Goal: Task Accomplishment & Management: Complete application form

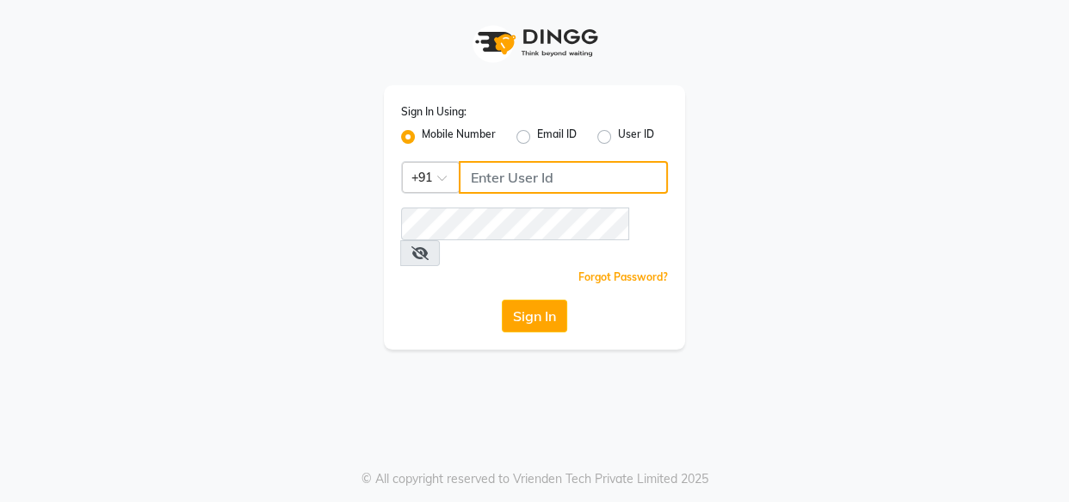
click at [557, 170] on input "Username" at bounding box center [563, 177] width 209 height 33
type input "7378898989"
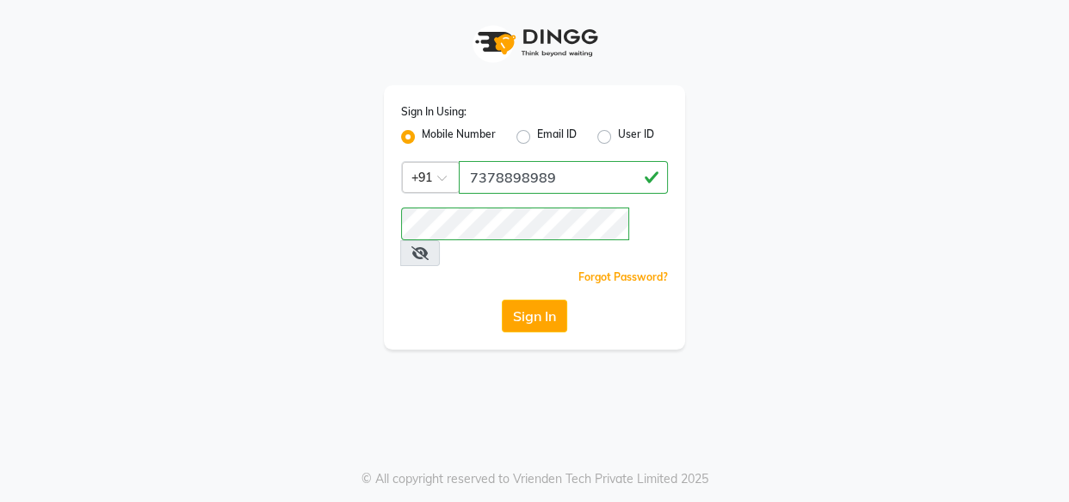
click at [429, 246] on icon at bounding box center [419, 253] width 17 height 14
click at [539, 299] on button "Sign In" at bounding box center [534, 315] width 65 height 33
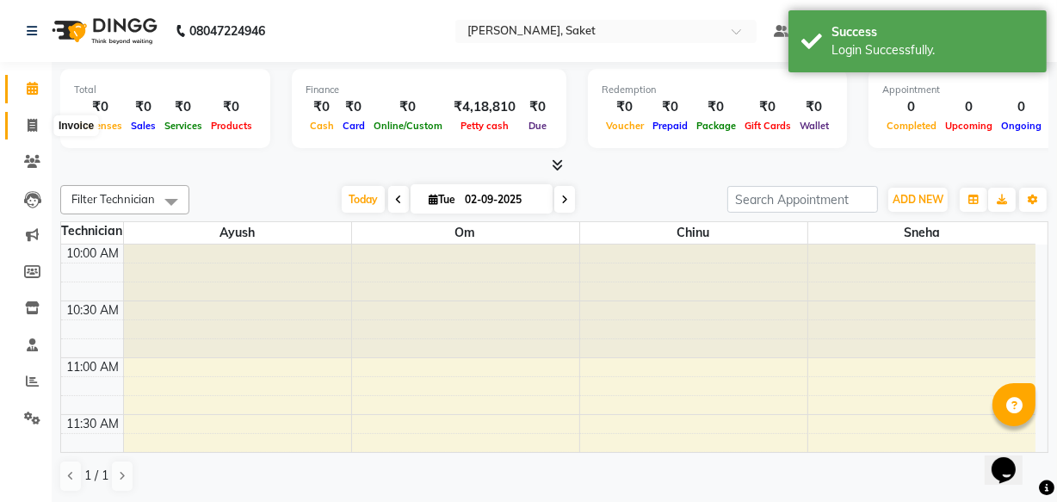
click at [32, 120] on icon at bounding box center [32, 125] width 9 height 13
select select "5164"
select select "service"
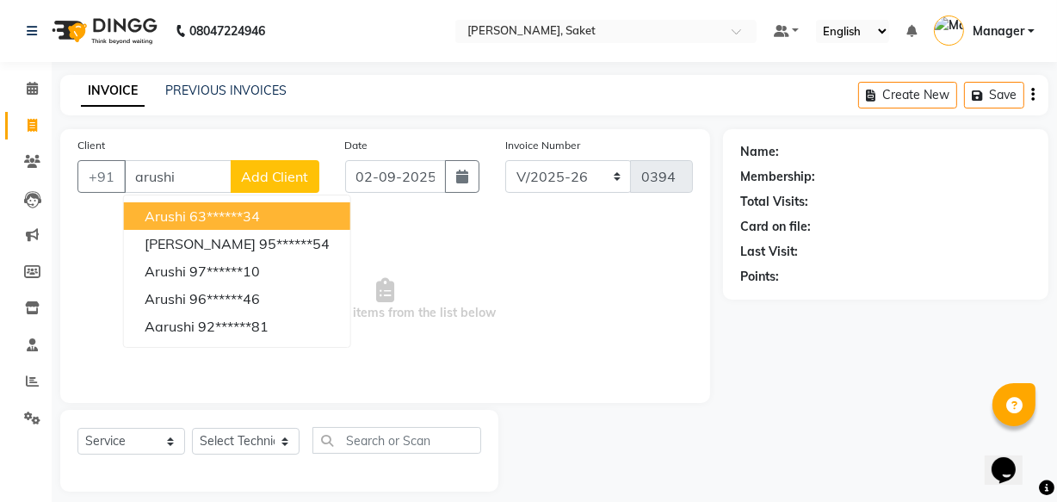
click at [268, 215] on button "[PERSON_NAME] 63******34" at bounding box center [237, 216] width 226 height 28
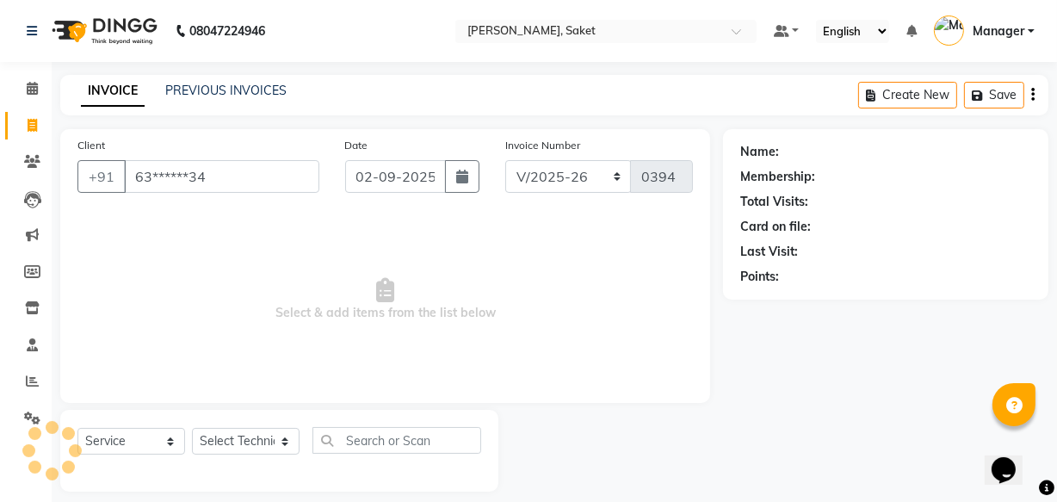
type input "63******34"
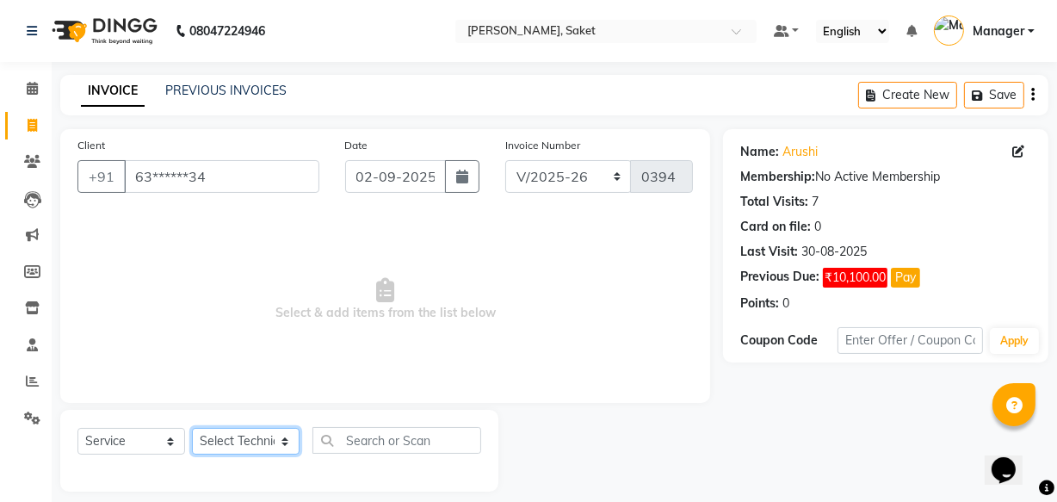
click at [275, 438] on select "Select Technician Akshay Sir [PERSON_NAME] [PERSON_NAME] Manager Om sneha" at bounding box center [246, 441] width 108 height 27
select select "33083"
click at [192, 428] on select "Select Technician Akshay Sir [PERSON_NAME] [PERSON_NAME] Manager Om sneha" at bounding box center [246, 441] width 108 height 27
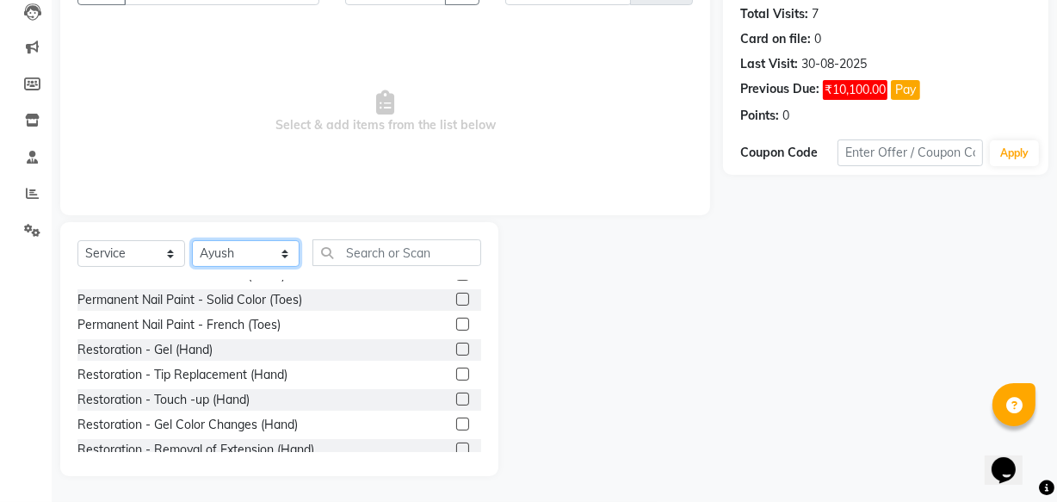
scroll to position [77, 0]
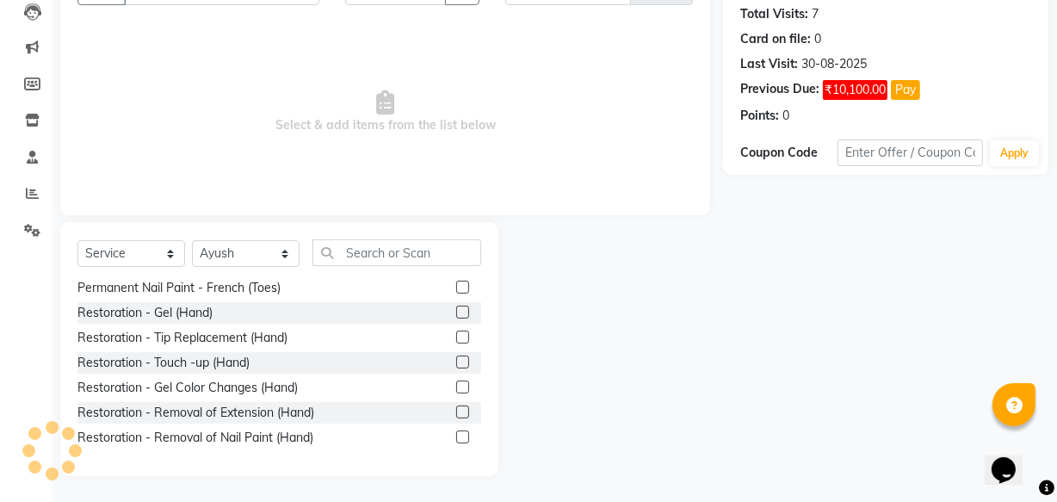
click at [456, 435] on label at bounding box center [462, 436] width 13 height 13
click at [456, 435] on input "checkbox" at bounding box center [461, 437] width 11 height 11
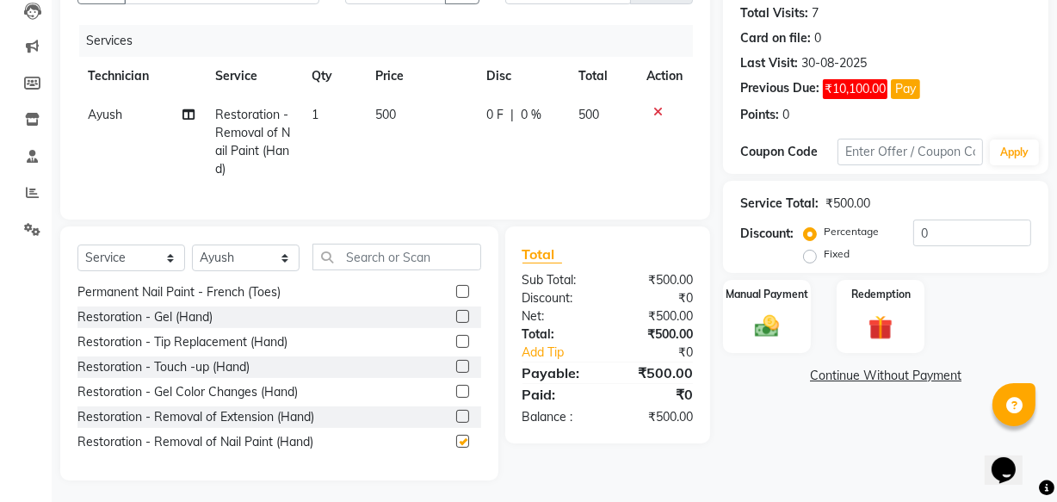
checkbox input "false"
click at [386, 115] on span "500" at bounding box center [385, 114] width 21 height 15
select select "33083"
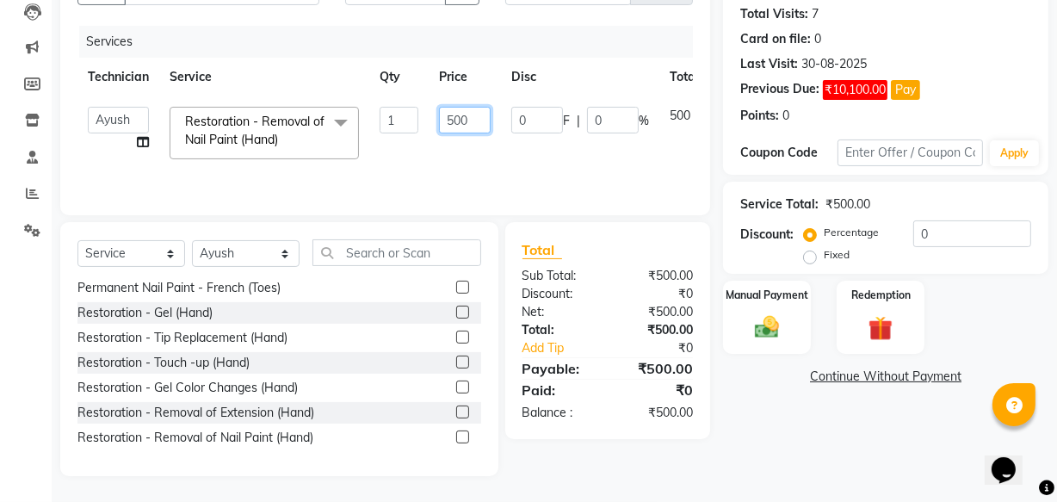
click at [454, 119] on input "500" at bounding box center [465, 120] width 52 height 27
type input "300"
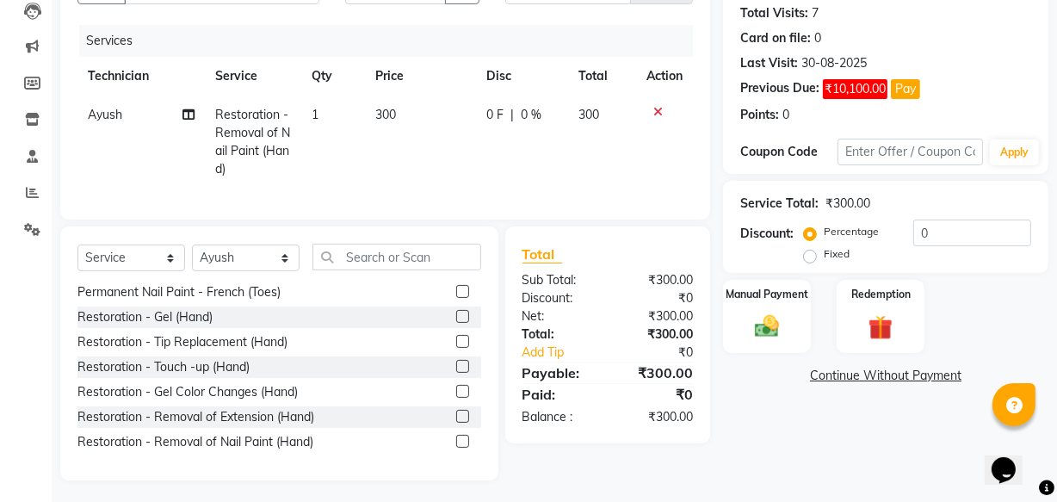
drag, startPoint x: 465, startPoint y: 155, endPoint x: 478, endPoint y: 164, distance: 15.5
click at [464, 156] on td "300" at bounding box center [420, 142] width 111 height 93
select select "33083"
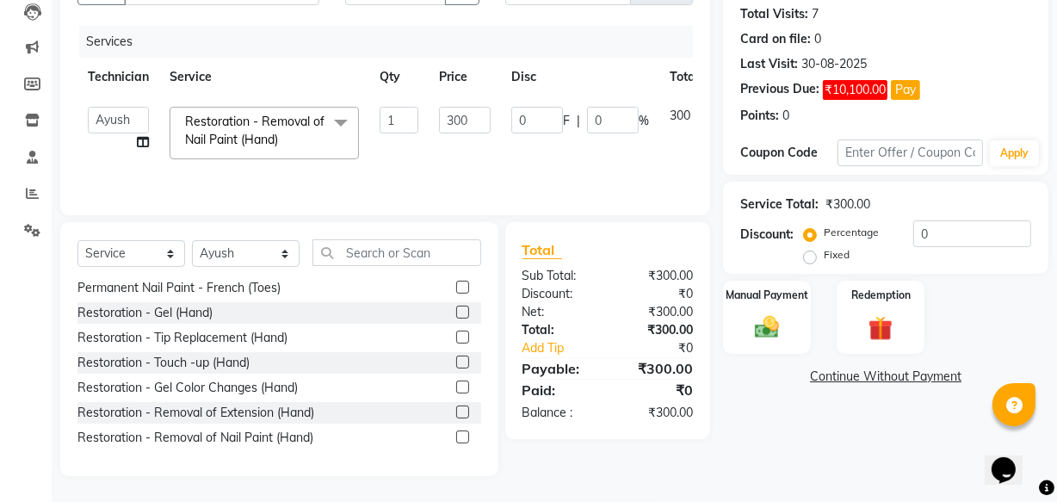
click at [903, 378] on link "Continue Without Payment" at bounding box center [885, 376] width 318 height 18
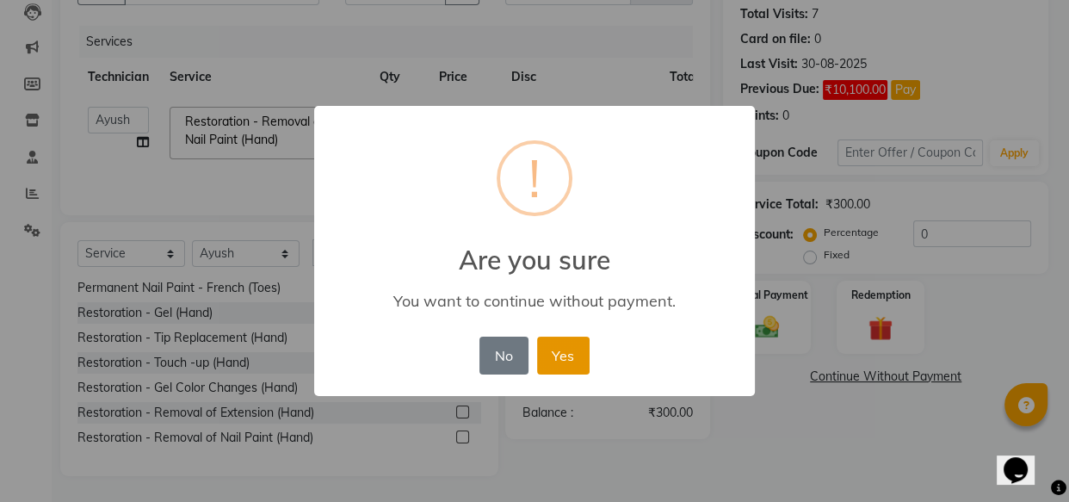
click at [568, 358] on button "Yes" at bounding box center [563, 355] width 52 height 38
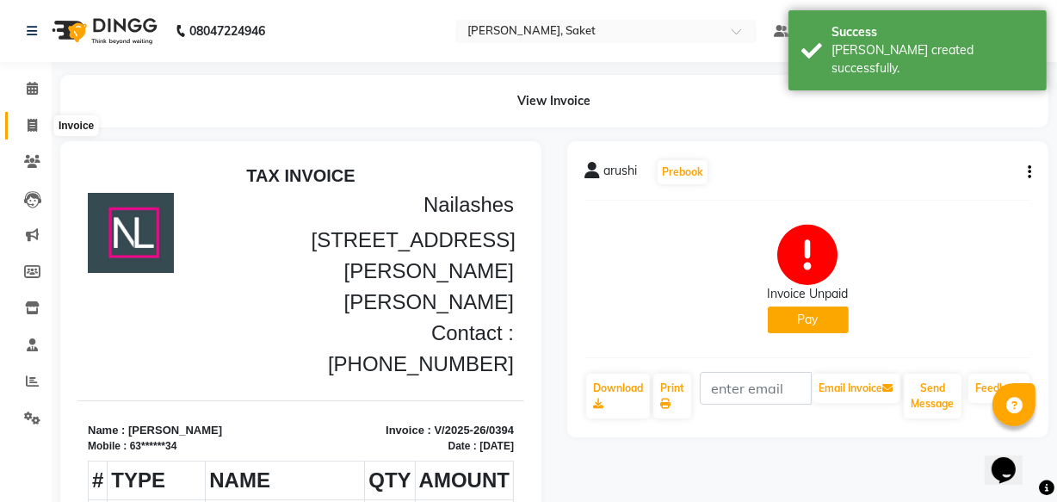
click at [29, 123] on icon at bounding box center [32, 125] width 9 height 13
select select "5164"
select select "service"
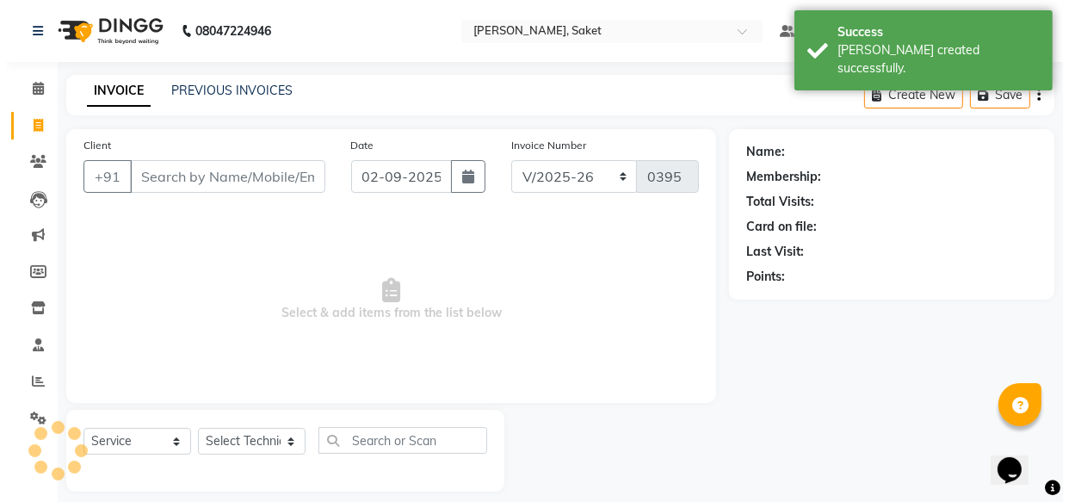
scroll to position [16, 0]
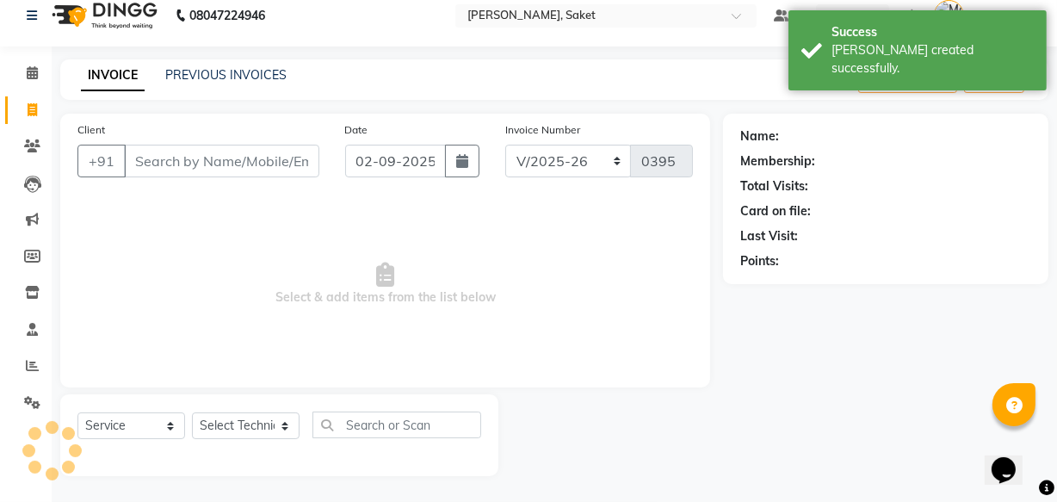
click at [185, 157] on input "Client" at bounding box center [221, 161] width 195 height 33
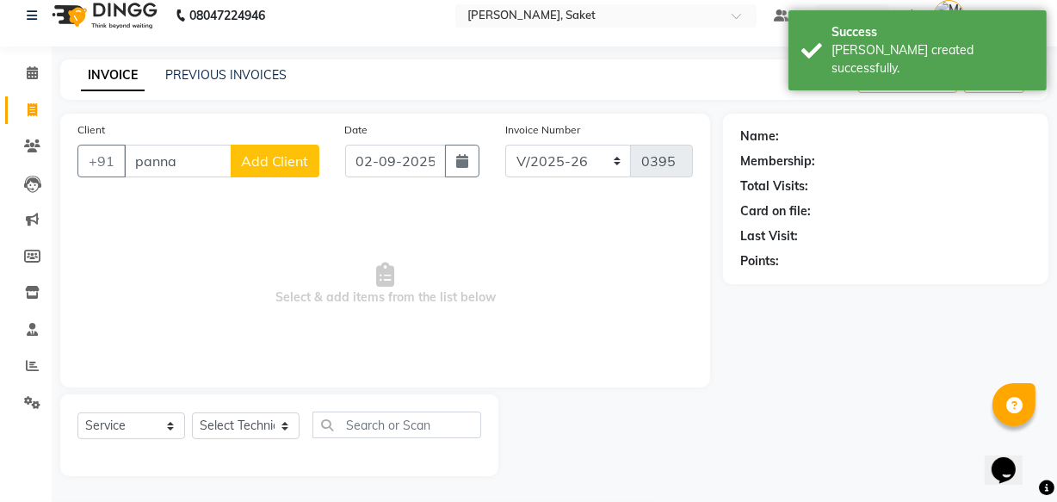
type input "panna"
click at [262, 170] on button "Add Client" at bounding box center [275, 161] width 89 height 33
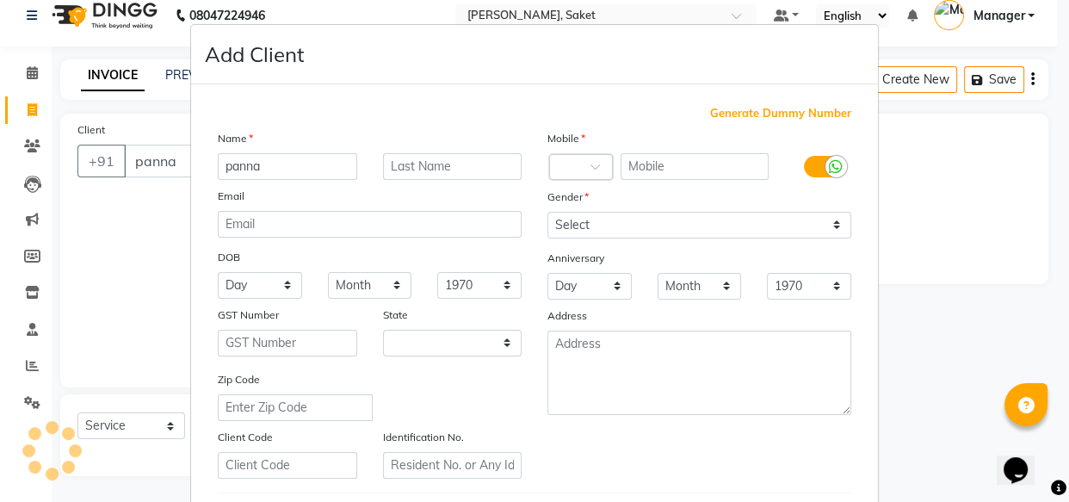
select select "21"
click at [768, 106] on span "Generate Dummy Number" at bounding box center [780, 113] width 141 height 17
type input "1219300000077"
checkbox input "false"
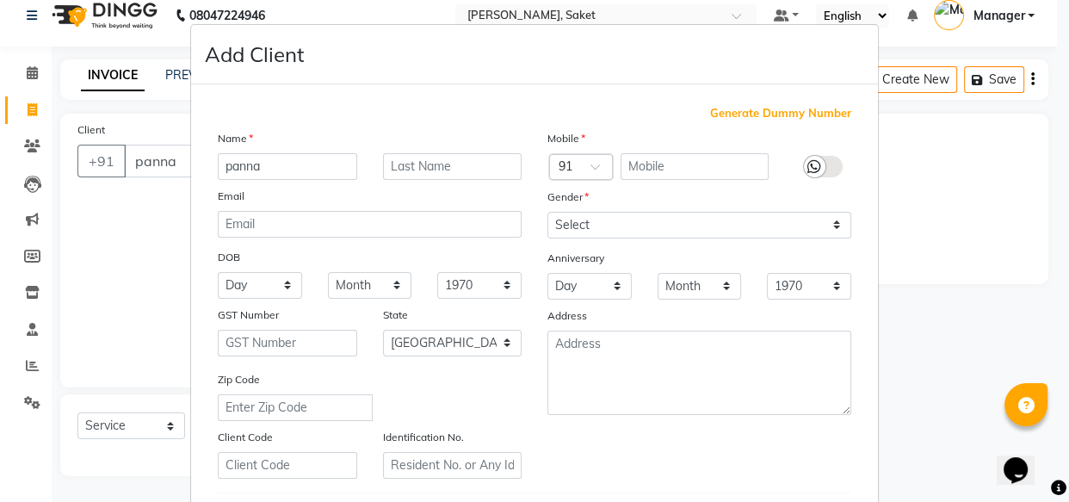
checkbox input "false"
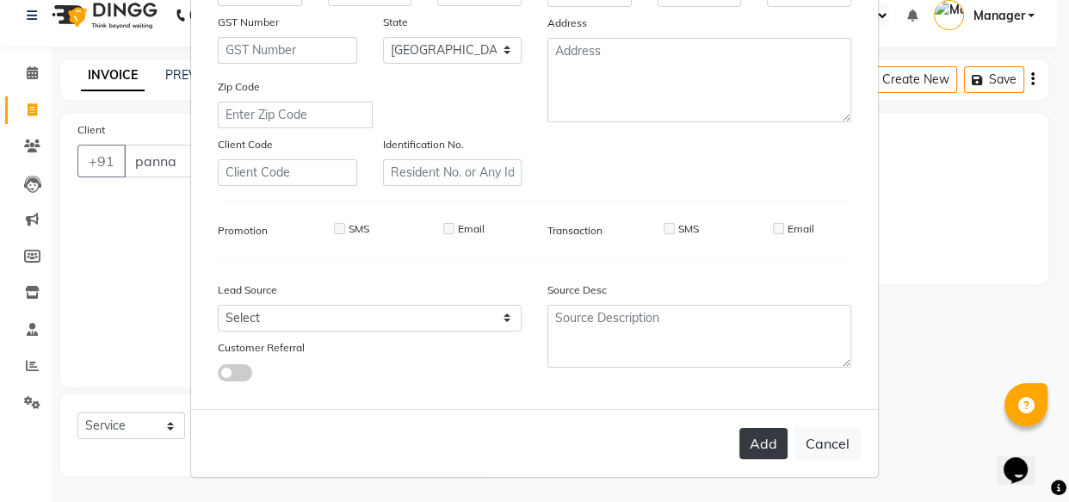
click at [766, 438] on button "Add" at bounding box center [763, 443] width 48 height 31
click at [749, 441] on button "Add" at bounding box center [763, 443] width 48 height 31
click at [764, 436] on button "Add" at bounding box center [763, 443] width 48 height 31
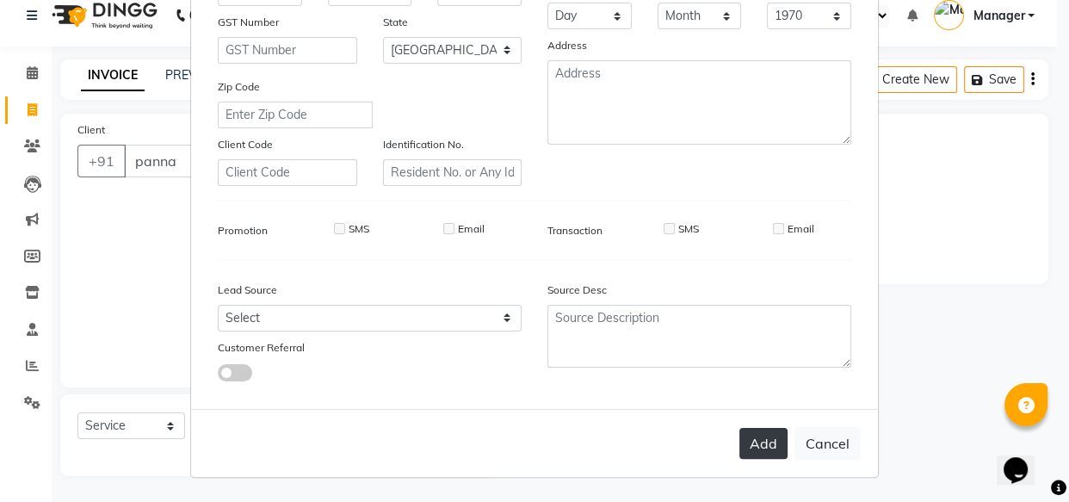
click at [762, 438] on button "Add" at bounding box center [763, 443] width 48 height 31
click at [748, 453] on button "Add" at bounding box center [763, 443] width 48 height 31
click at [754, 449] on button "Add" at bounding box center [763, 443] width 48 height 31
drag, startPoint x: 756, startPoint y: 447, endPoint x: 756, endPoint y: 439, distance: 8.6
click at [756, 447] on button "Add" at bounding box center [763, 443] width 48 height 31
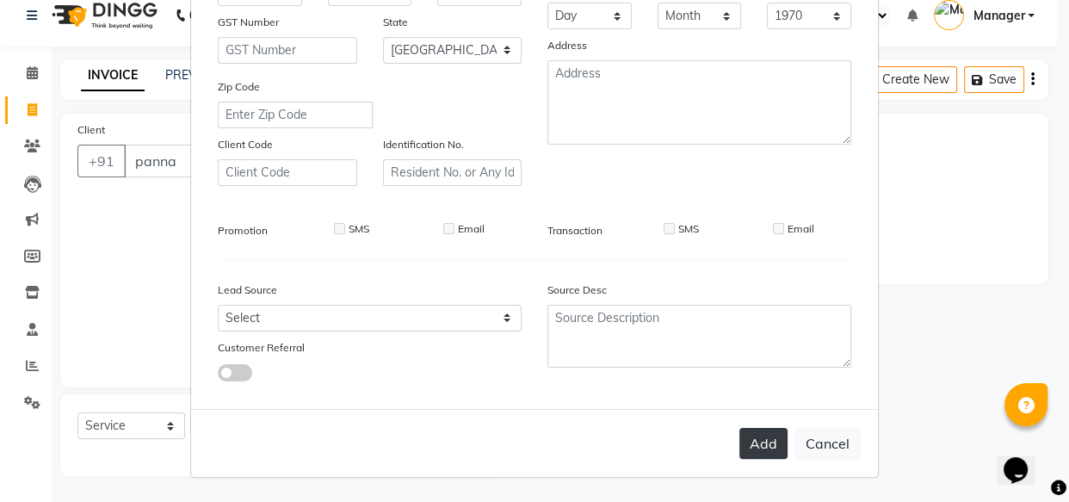
click at [757, 439] on button "Add" at bounding box center [763, 443] width 48 height 31
click at [758, 438] on button "Add" at bounding box center [763, 443] width 48 height 31
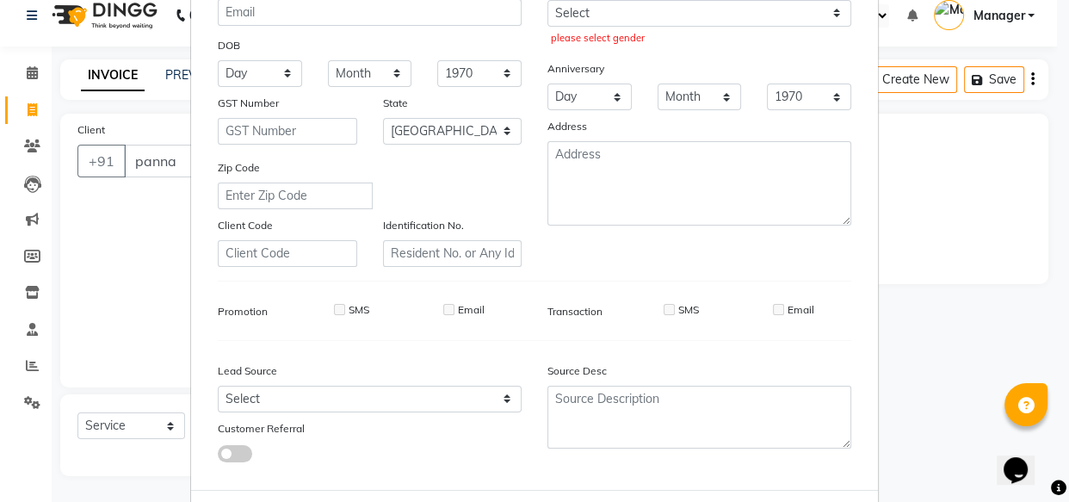
scroll to position [0, 0]
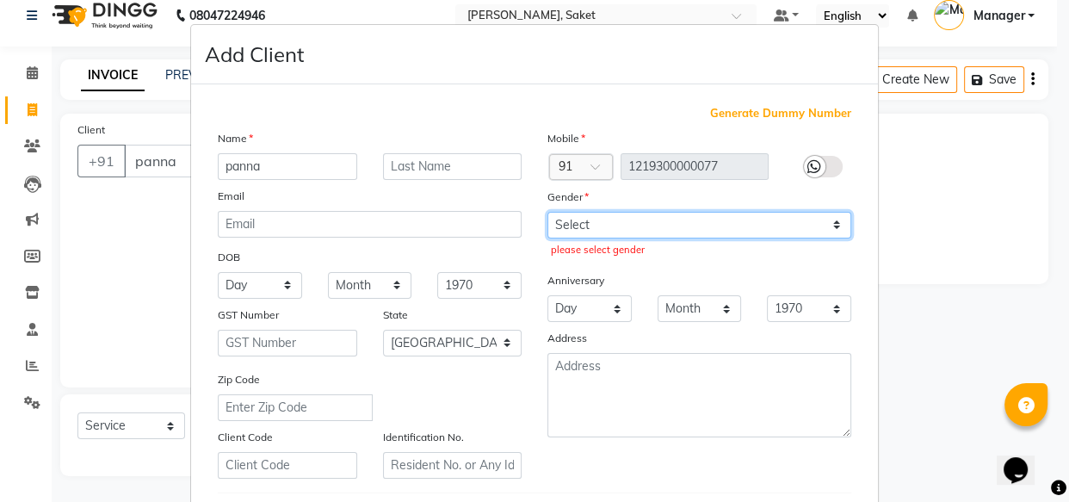
click at [694, 214] on select "Select [DEMOGRAPHIC_DATA] [DEMOGRAPHIC_DATA] Other Prefer Not To Say" at bounding box center [699, 225] width 304 height 27
select select "[DEMOGRAPHIC_DATA]"
click at [547, 212] on select "Select [DEMOGRAPHIC_DATA] [DEMOGRAPHIC_DATA] Other Prefer Not To Say" at bounding box center [699, 225] width 304 height 27
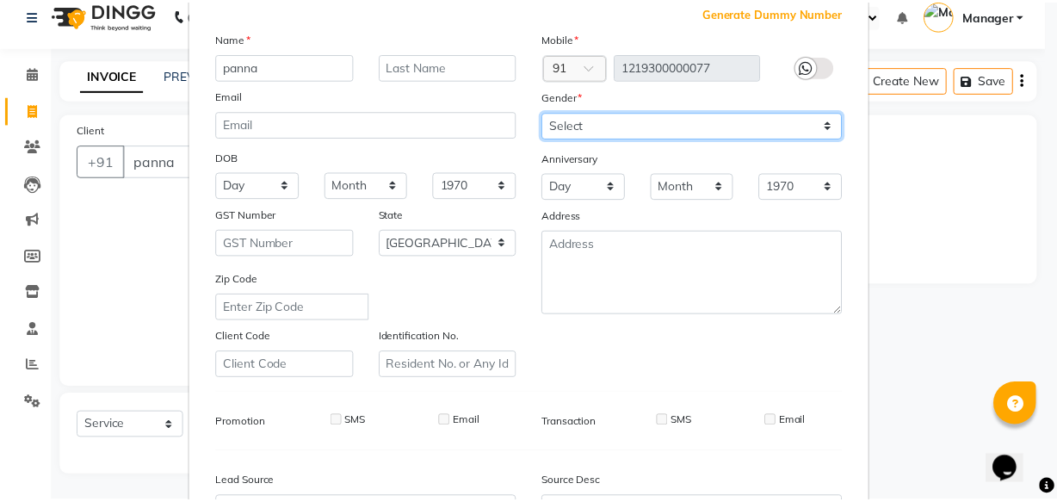
scroll to position [298, 0]
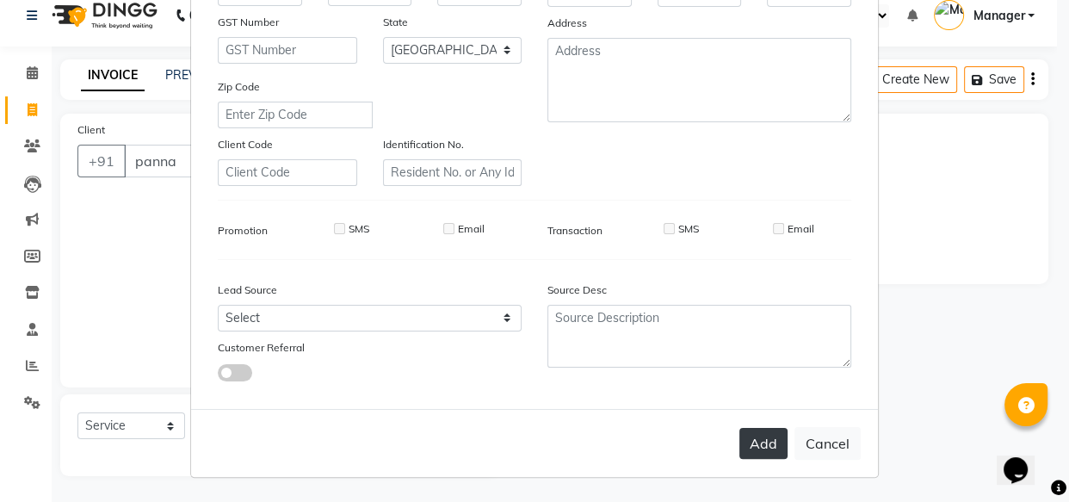
click at [765, 438] on button "Add" at bounding box center [763, 443] width 48 height 31
type input "12*********77"
select select
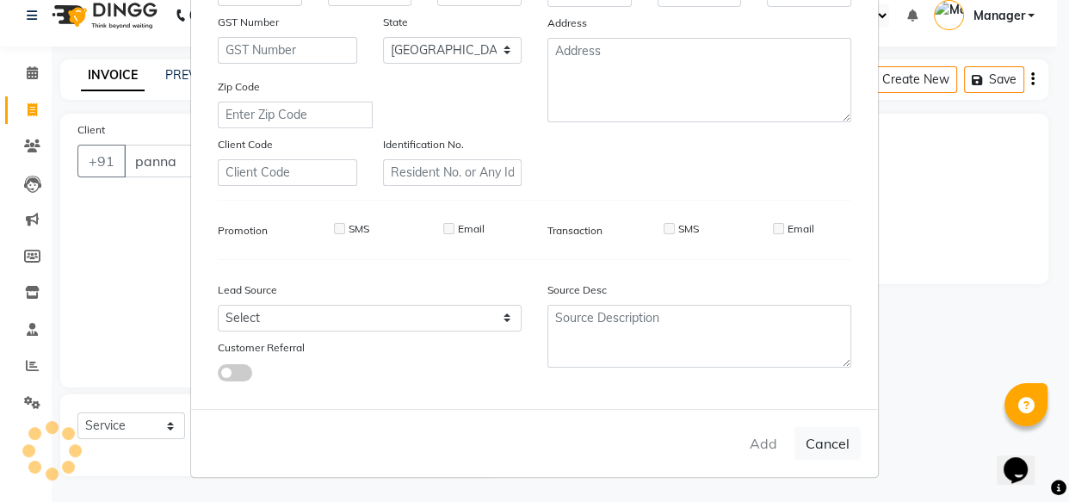
select select "null"
select select
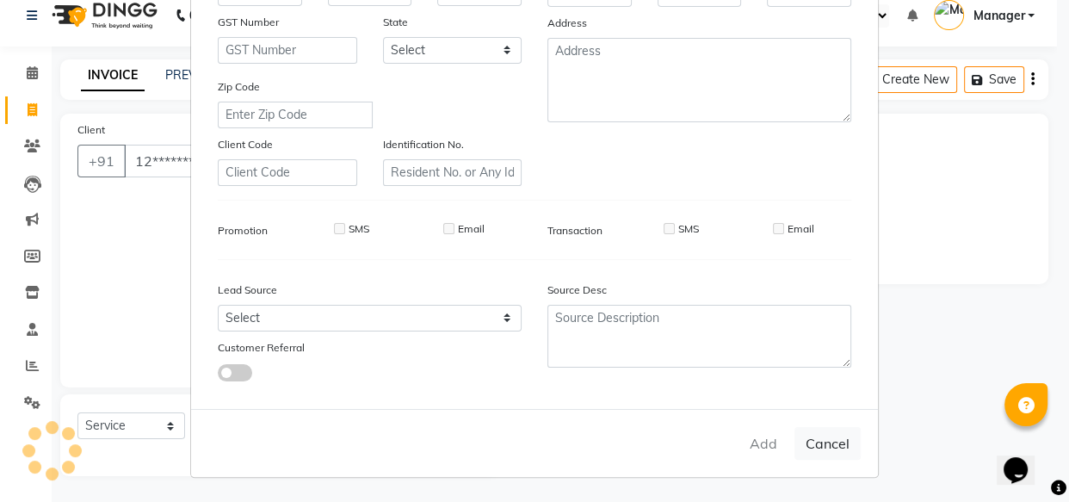
checkbox input "false"
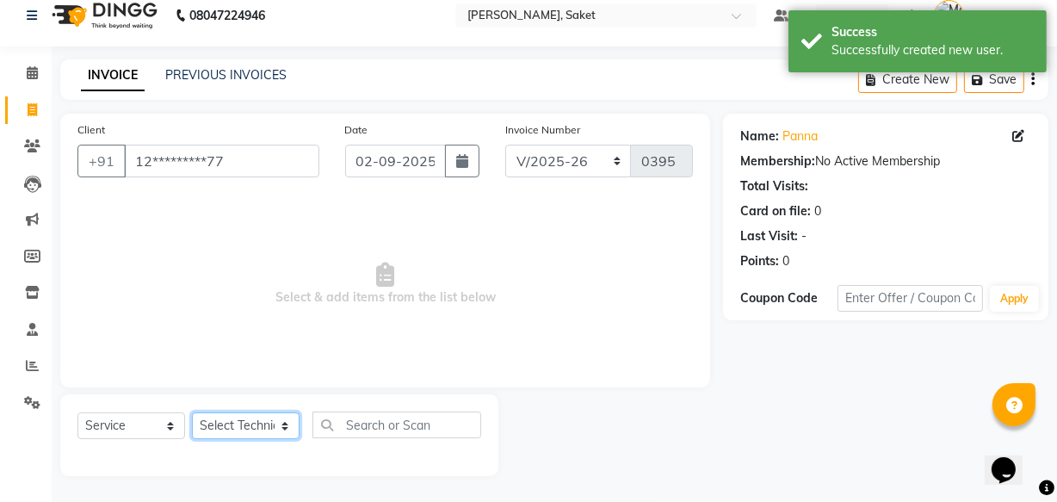
click at [277, 422] on select "Select Technician Akshay Sir [PERSON_NAME] [PERSON_NAME] Manager Om sneha" at bounding box center [246, 425] width 108 height 27
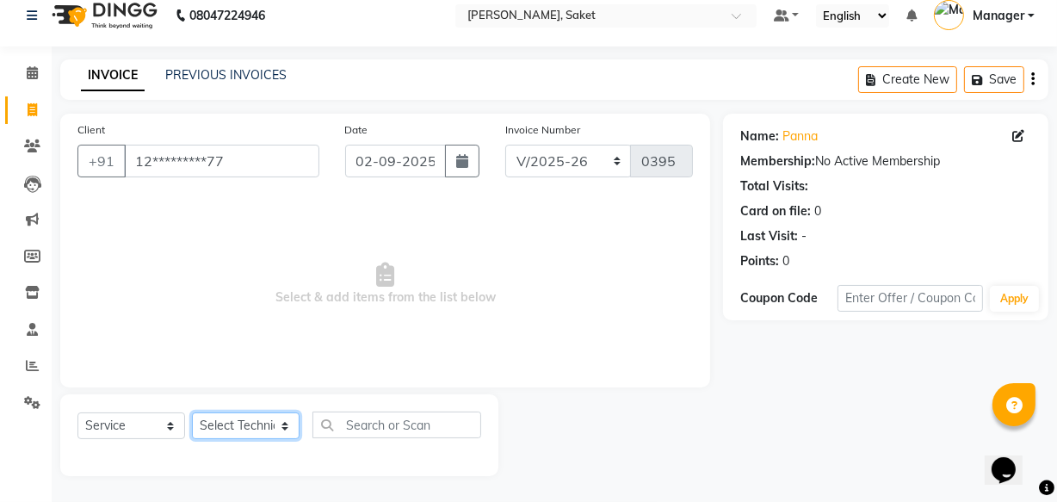
select select "33083"
click at [192, 412] on select "Select Technician Akshay Sir [PERSON_NAME] [PERSON_NAME] Manager Om sneha" at bounding box center [246, 425] width 108 height 27
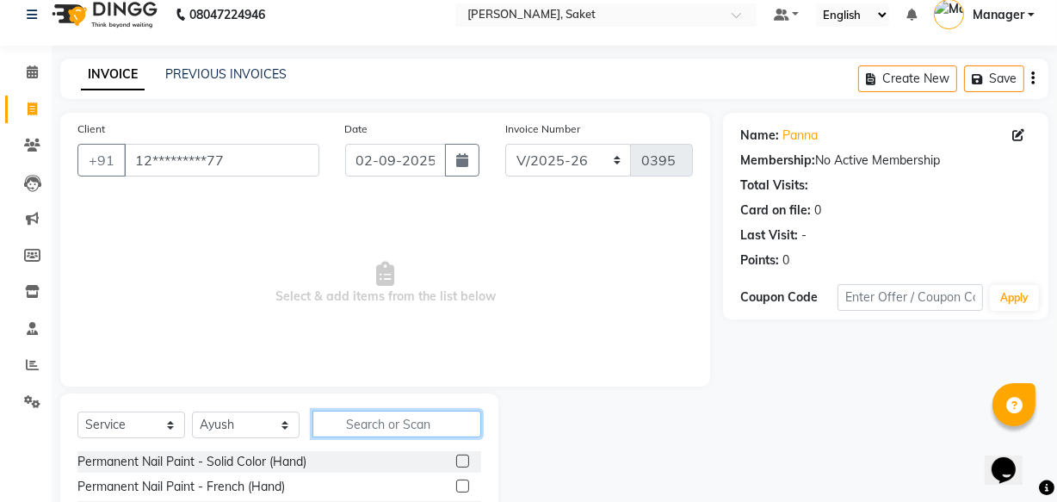
click at [361, 415] on input "text" at bounding box center [396, 423] width 169 height 27
type input "acry"
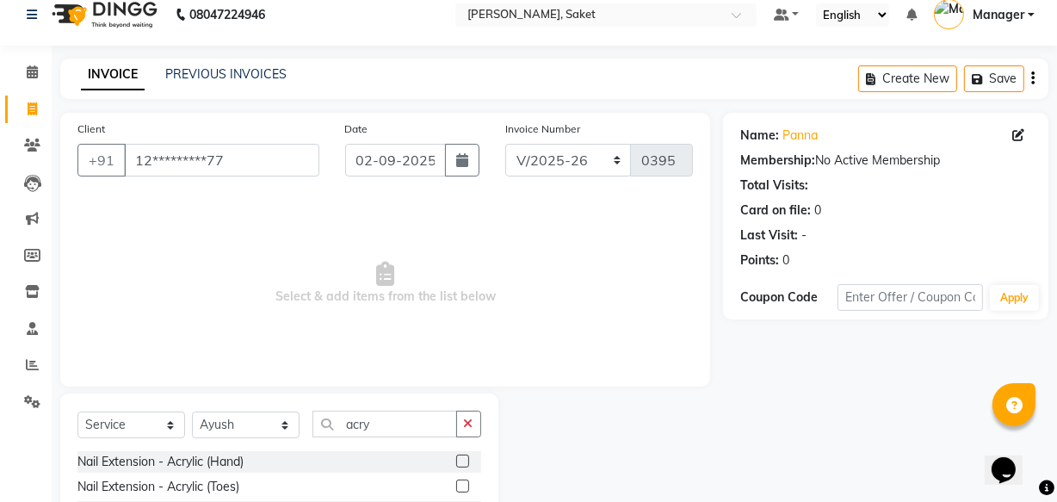
drag, startPoint x: 466, startPoint y: 456, endPoint x: 464, endPoint y: 466, distance: 9.8
click at [466, 463] on label at bounding box center [462, 460] width 13 height 13
click at [466, 463] on input "checkbox" at bounding box center [461, 461] width 11 height 11
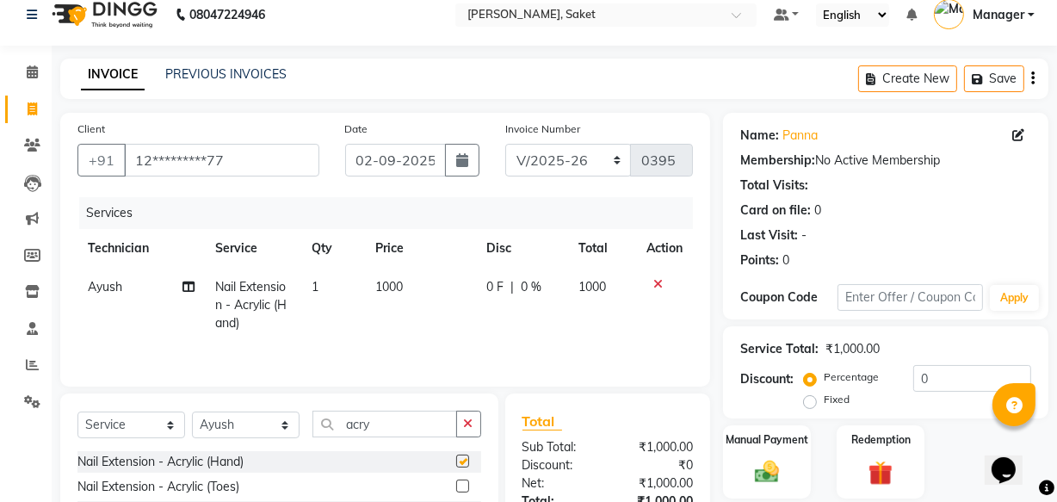
checkbox input "false"
click at [385, 292] on span "1000" at bounding box center [389, 286] width 28 height 15
select select "33083"
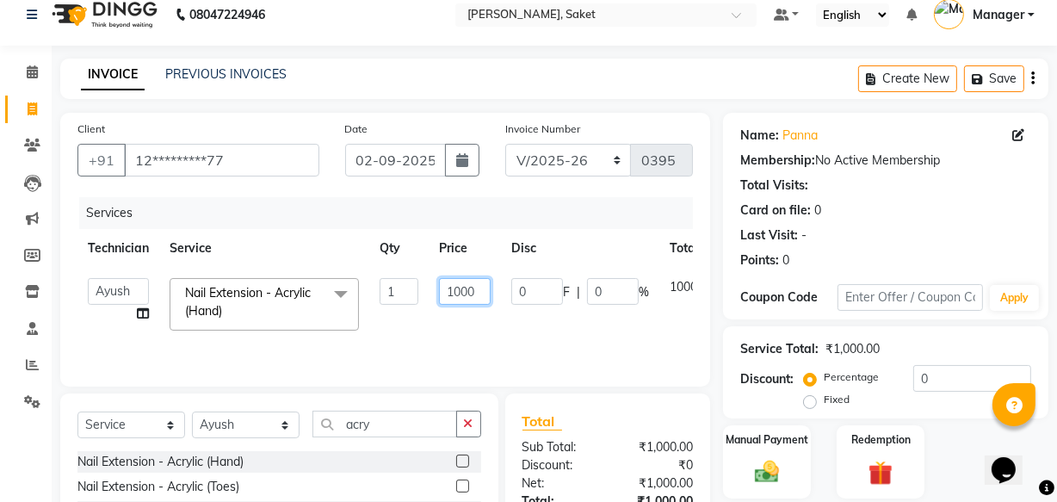
click at [457, 291] on input "1000" at bounding box center [465, 291] width 52 height 27
type input "1500"
click at [501, 327] on td "0 F | 0 %" at bounding box center [580, 304] width 158 height 73
select select "33083"
click at [262, 421] on select "Select Technician Akshay Sir [PERSON_NAME] [PERSON_NAME] Manager Om sneha" at bounding box center [246, 424] width 108 height 27
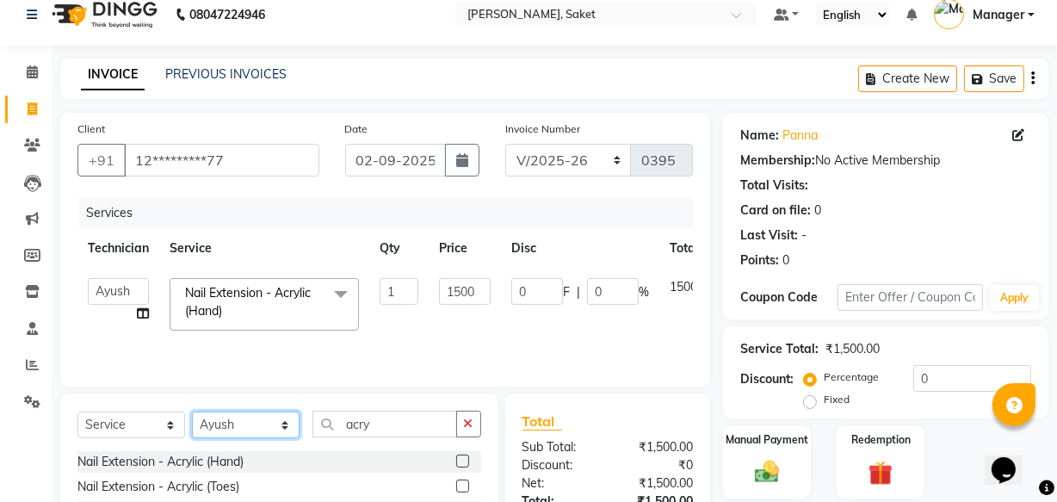
select select "33085"
click at [192, 411] on select "Select Technician Akshay Sir [PERSON_NAME] [PERSON_NAME] Manager Om sneha" at bounding box center [246, 424] width 108 height 27
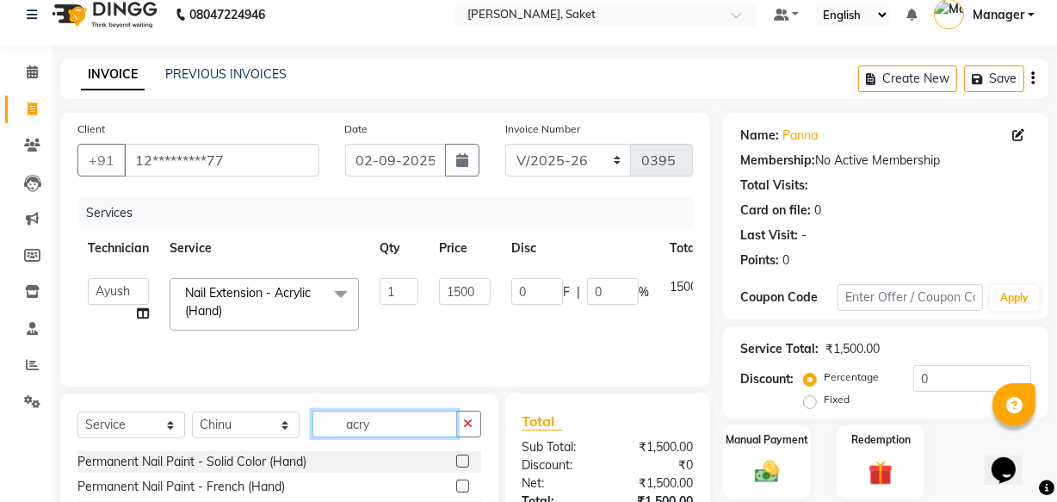
drag, startPoint x: 395, startPoint y: 412, endPoint x: 358, endPoint y: 407, distance: 37.4
click at [393, 414] on input "acry" at bounding box center [384, 423] width 145 height 27
type input "a"
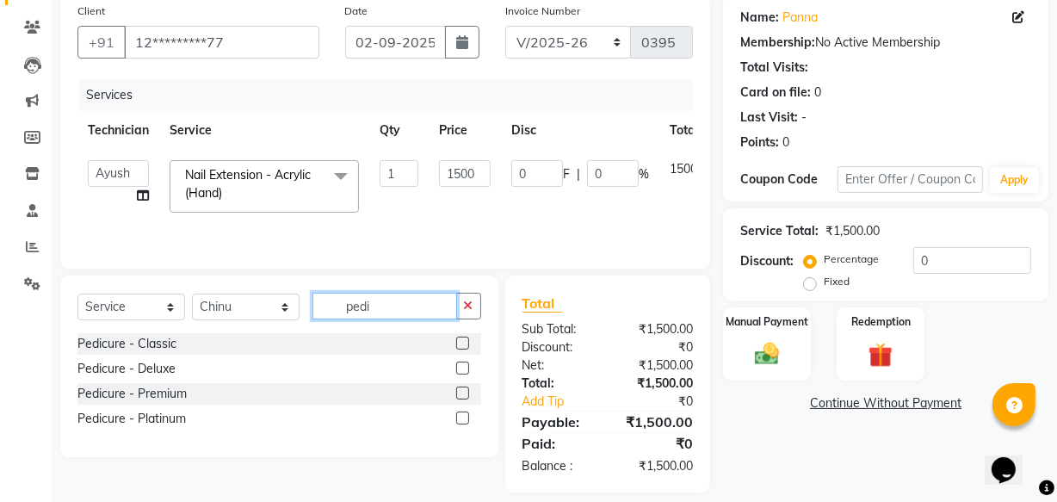
scroll to position [151, 0]
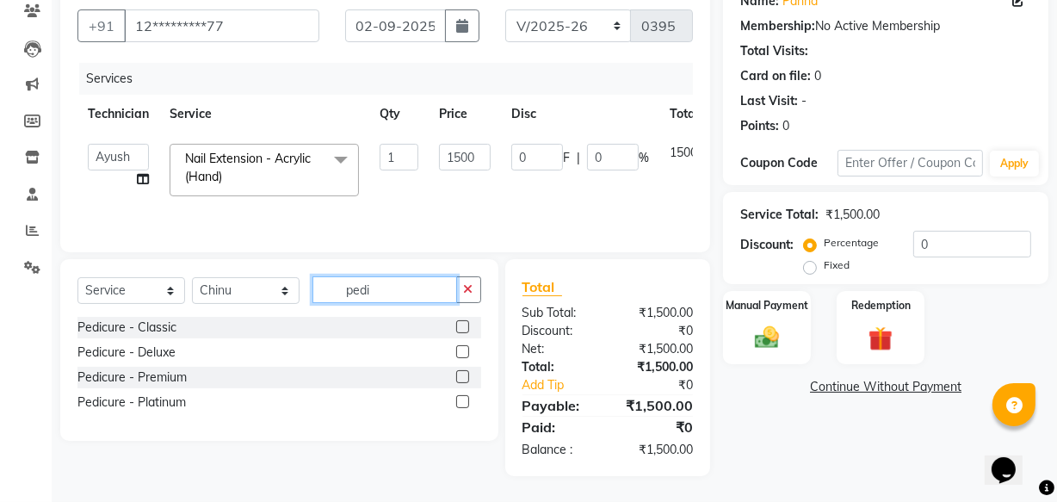
type input "pedi"
click at [460, 349] on label at bounding box center [462, 351] width 13 height 13
click at [460, 349] on input "checkbox" at bounding box center [461, 352] width 11 height 11
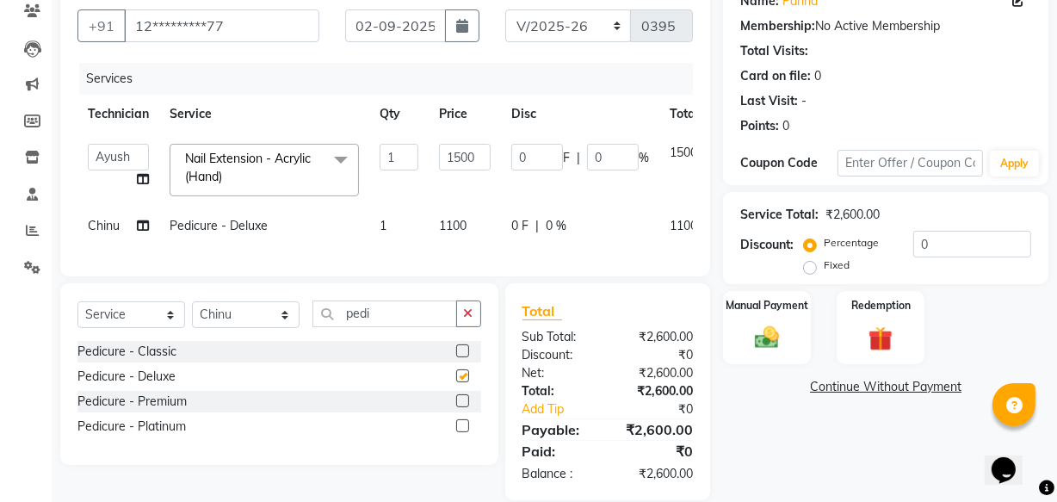
checkbox input "false"
click at [453, 224] on span "1100" at bounding box center [453, 225] width 28 height 15
select select "33085"
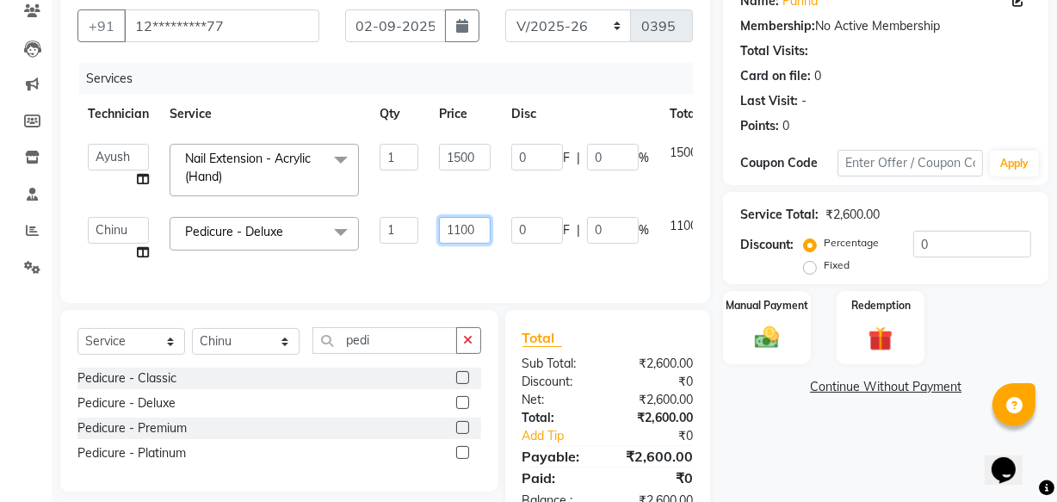
click at [459, 229] on input "1100" at bounding box center [465, 230] width 52 height 27
type input "1200"
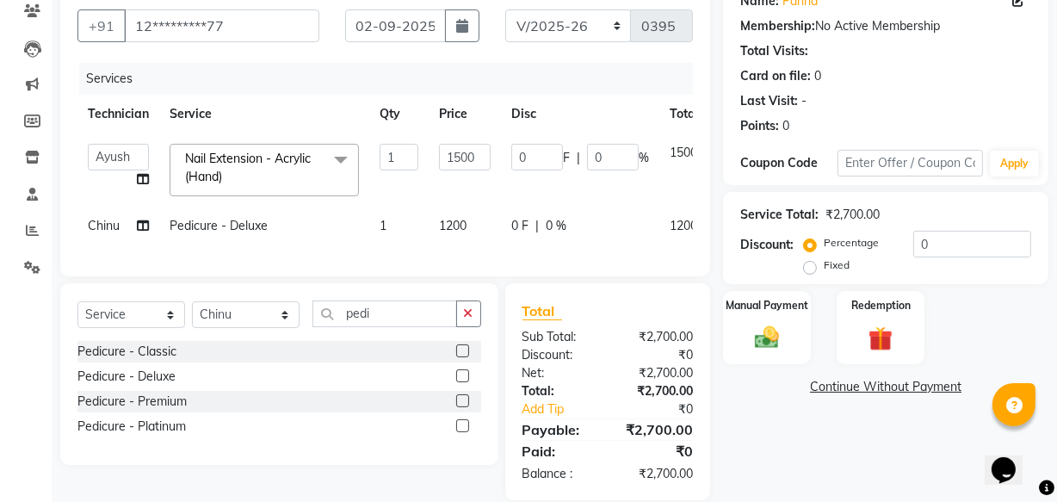
click at [472, 259] on div "Services Technician Service Qty Price Disc Total Action Akshay Sir [PERSON_NAME…" at bounding box center [384, 161] width 615 height 196
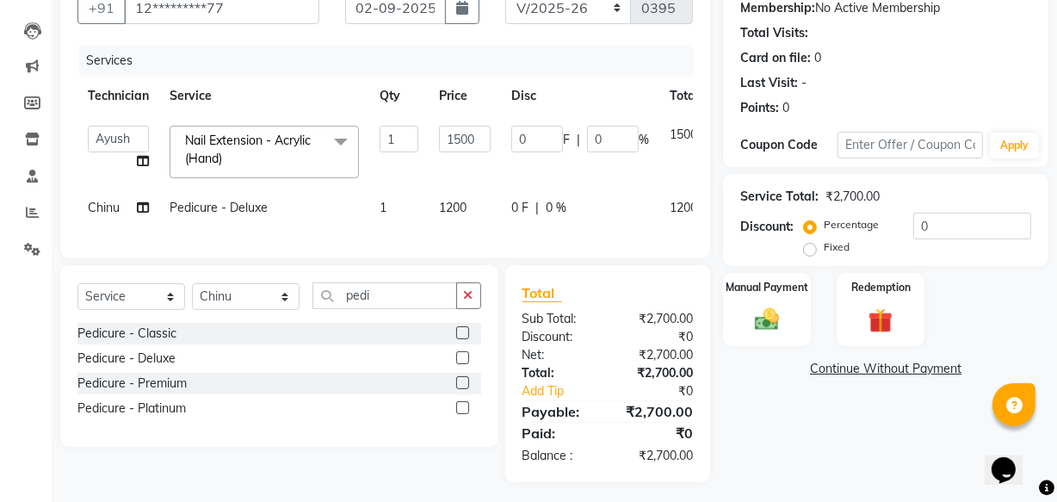
scroll to position [186, 0]
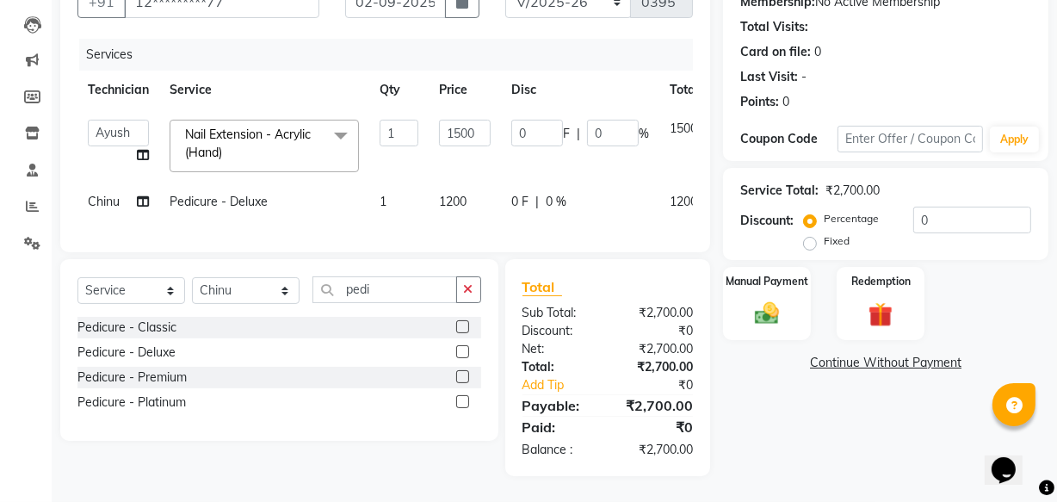
click at [848, 354] on link "Continue Without Payment" at bounding box center [885, 363] width 318 height 18
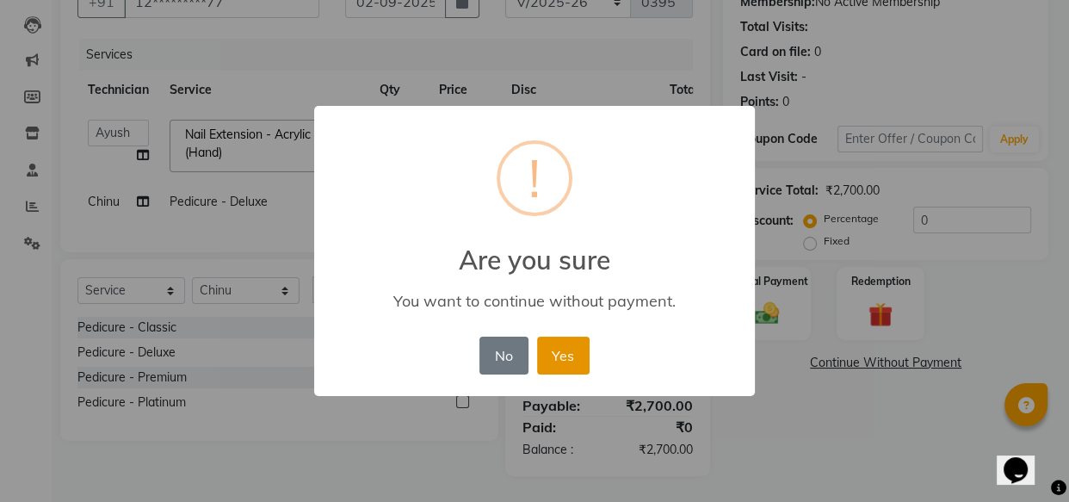
click at [570, 357] on button "Yes" at bounding box center [563, 355] width 52 height 38
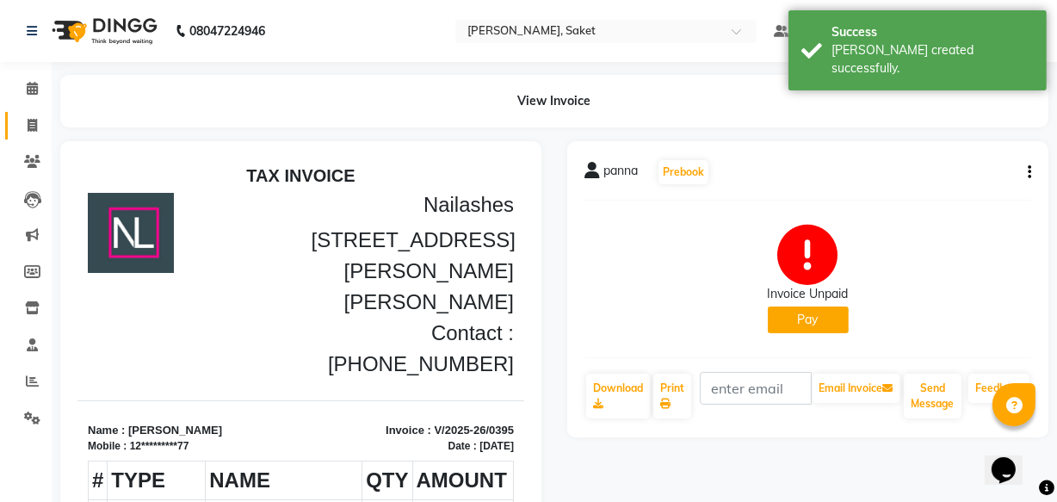
click at [32, 123] on icon at bounding box center [32, 125] width 9 height 13
select select "service"
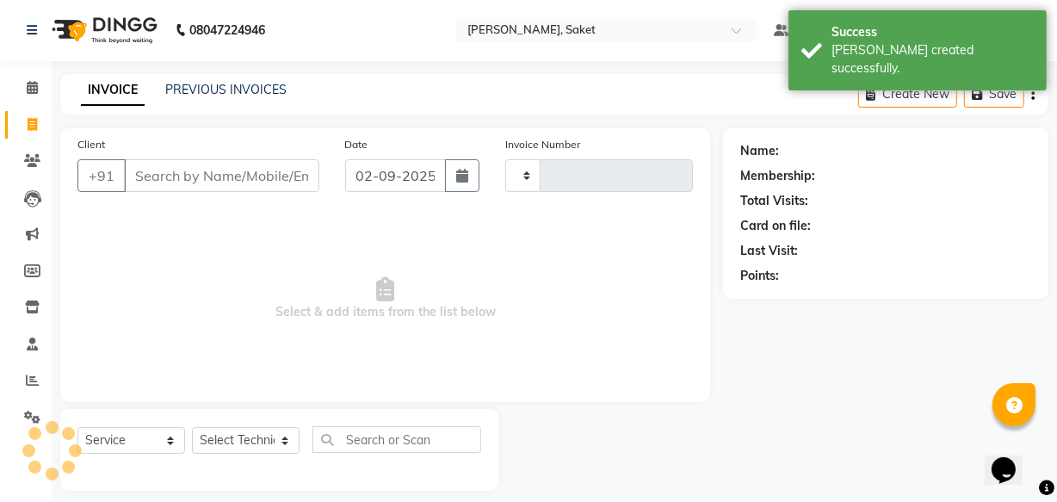
type input "0396"
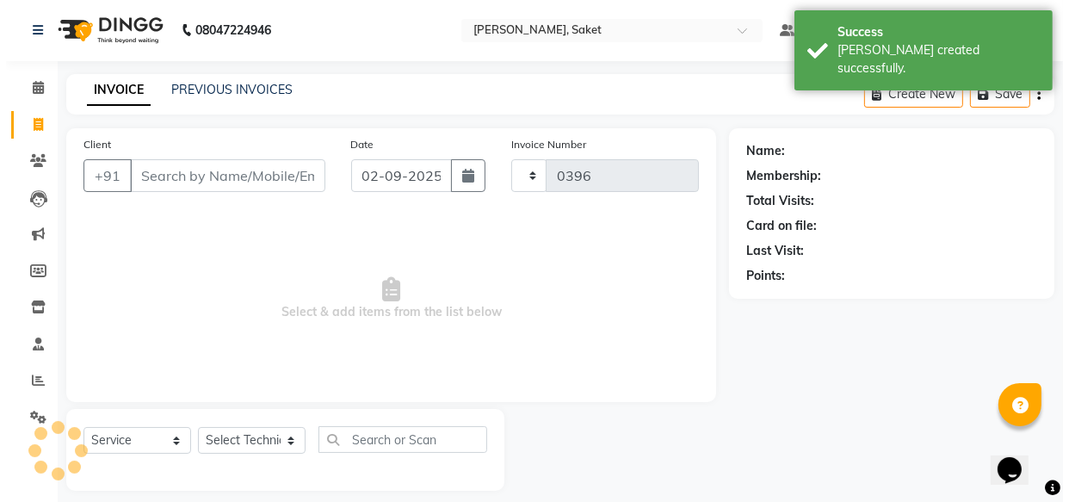
scroll to position [16, 0]
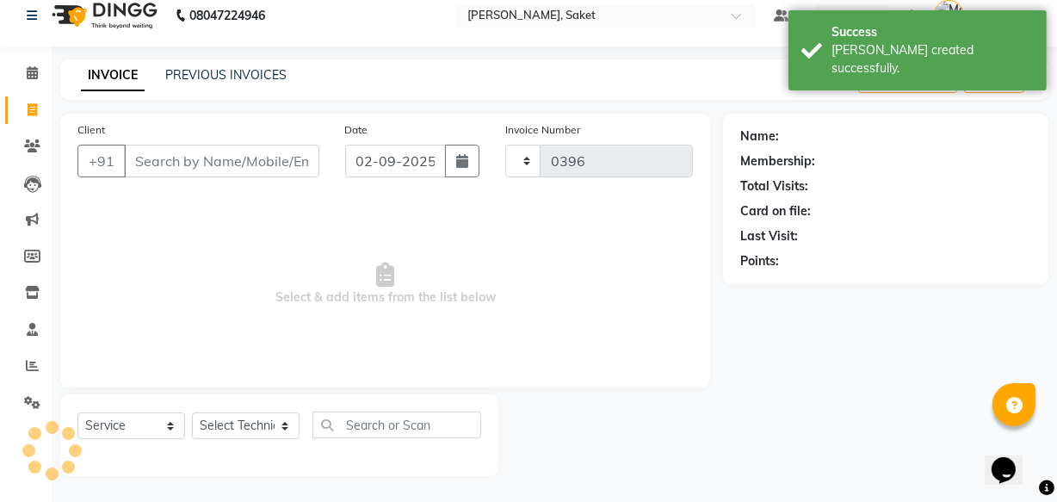
select select "5164"
click at [176, 164] on input "Client" at bounding box center [221, 161] width 195 height 33
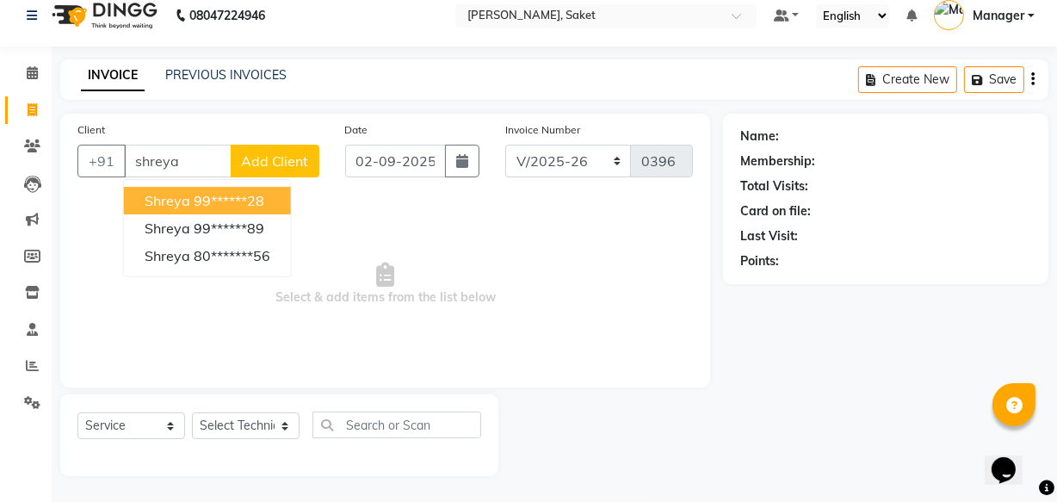
type input "shreya"
click at [270, 156] on span "Add Client" at bounding box center [275, 160] width 68 height 17
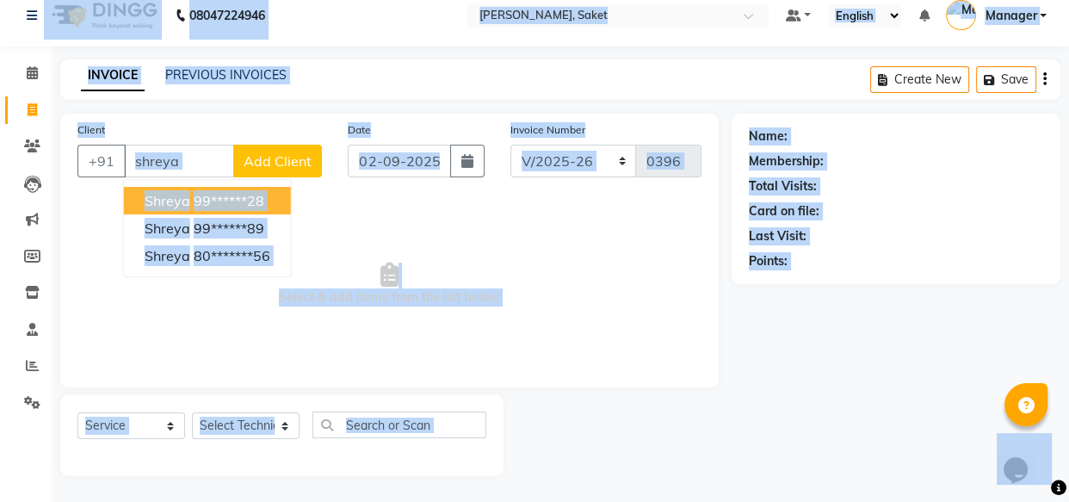
select select "21"
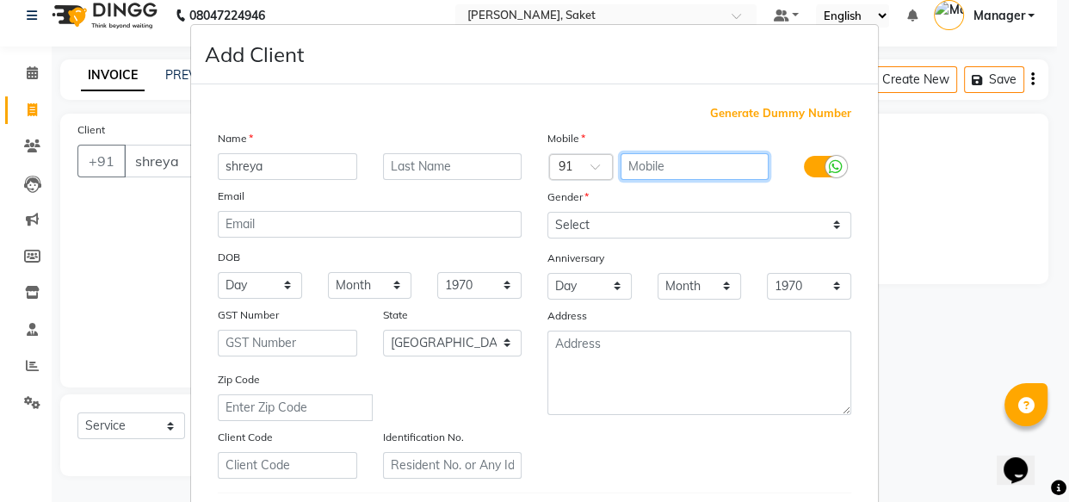
click at [691, 165] on input "text" at bounding box center [694, 166] width 149 height 27
type input "7895125515"
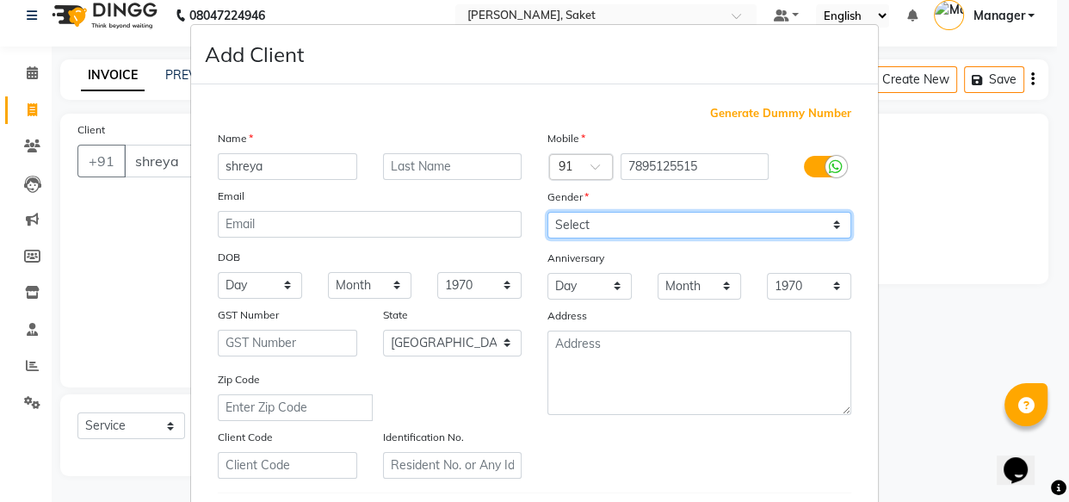
click at [596, 227] on select "Select [DEMOGRAPHIC_DATA] [DEMOGRAPHIC_DATA] Other Prefer Not To Say" at bounding box center [699, 225] width 304 height 27
select select "[DEMOGRAPHIC_DATA]"
click at [547, 212] on select "Select [DEMOGRAPHIC_DATA] [DEMOGRAPHIC_DATA] Other Prefer Not To Say" at bounding box center [699, 225] width 304 height 27
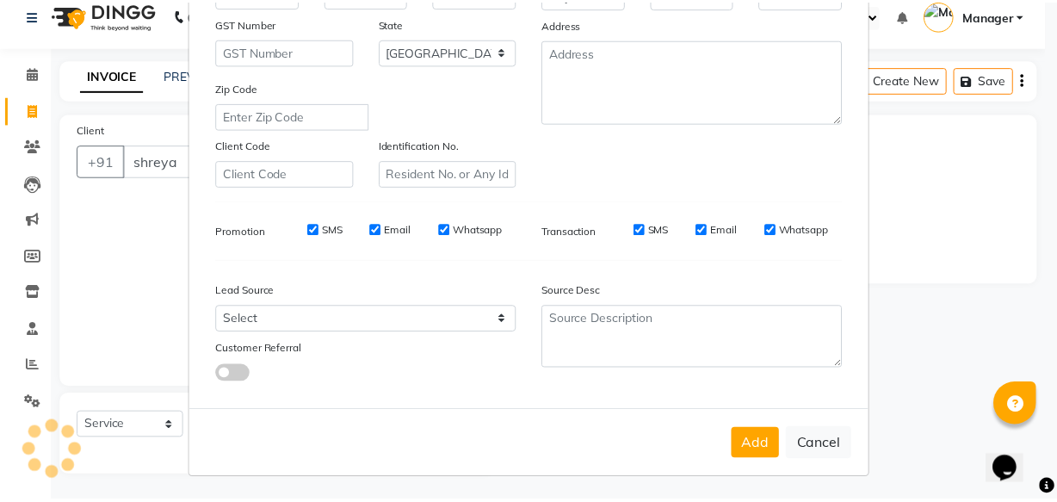
scroll to position [298, 0]
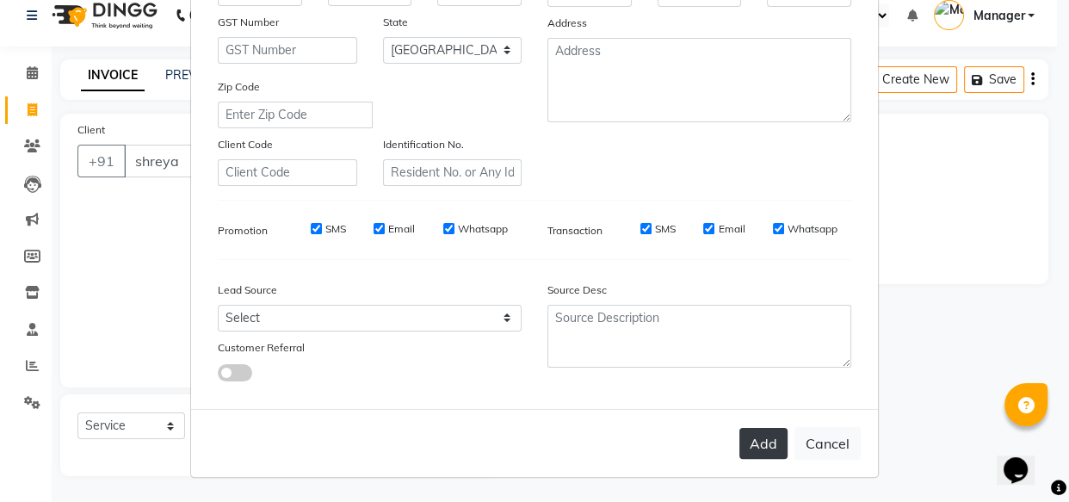
click at [756, 443] on button "Add" at bounding box center [763, 443] width 48 height 31
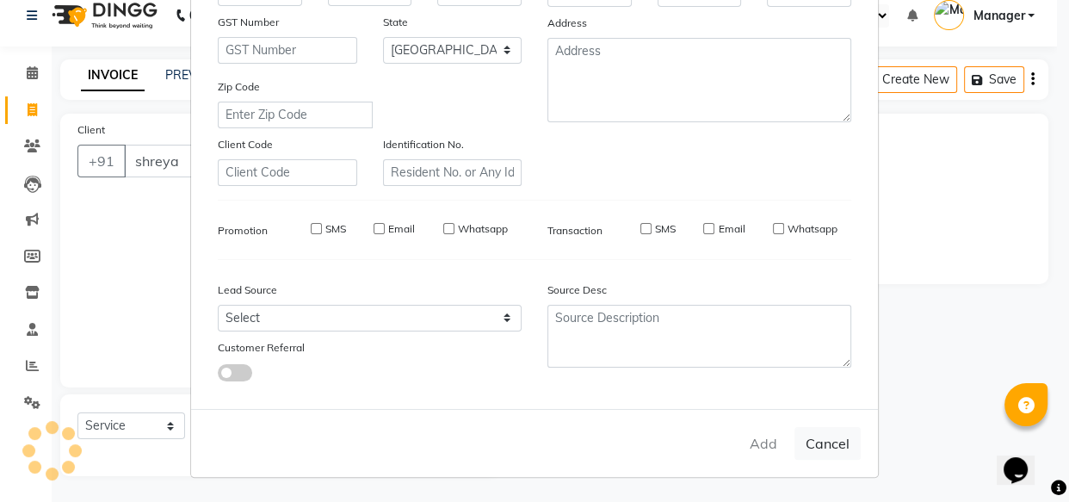
type input "78******15"
select select
select select "null"
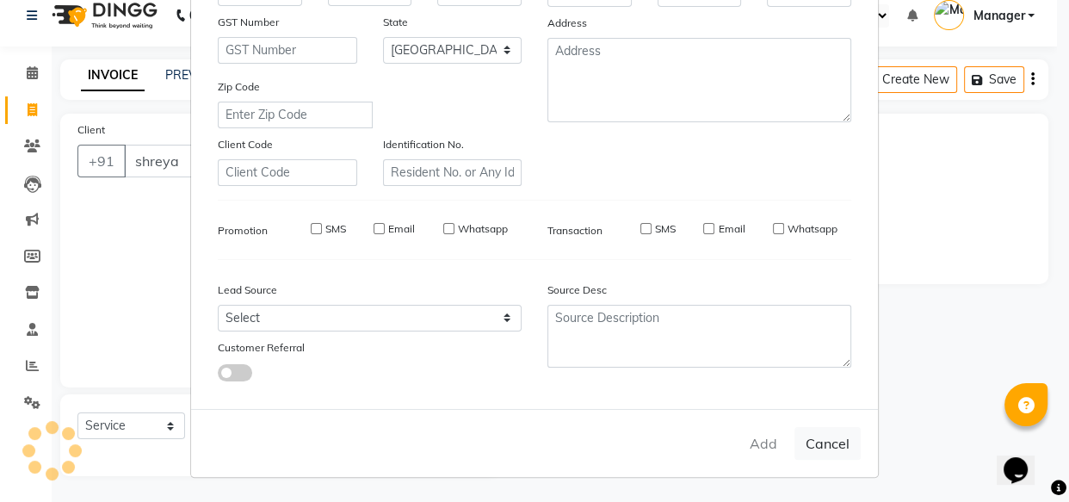
select select
checkbox input "false"
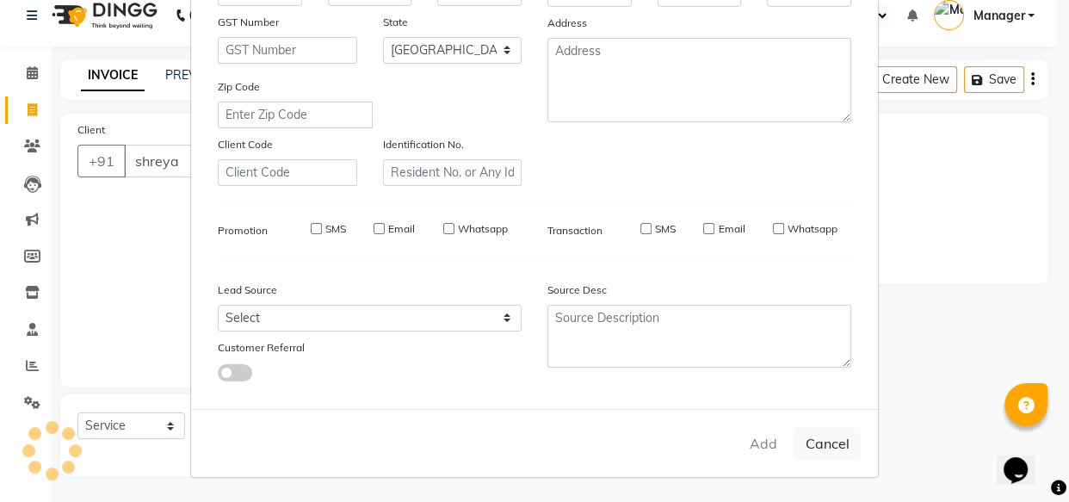
checkbox input "false"
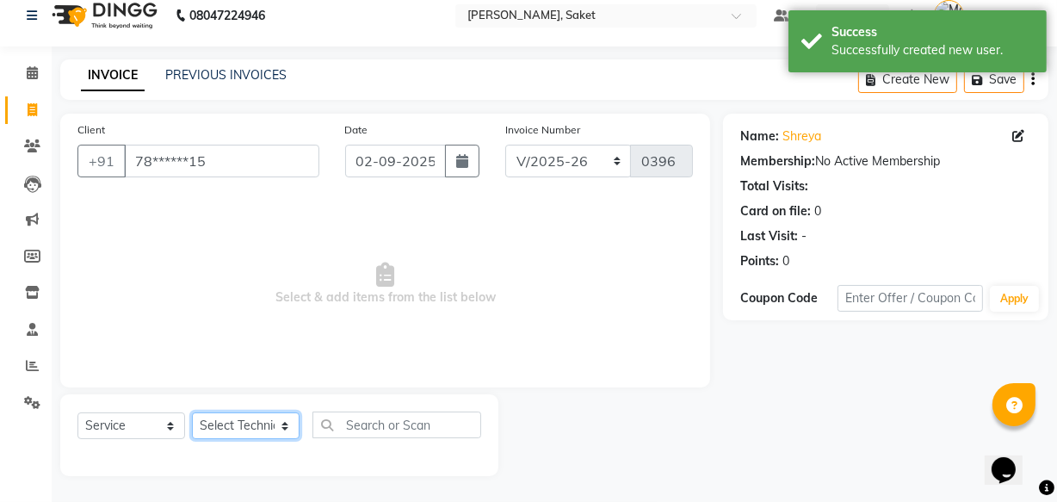
click at [289, 421] on select "Select Technician Akshay Sir [PERSON_NAME] [PERSON_NAME] Manager Om sneha" at bounding box center [246, 425] width 108 height 27
select select "33084"
click at [192, 412] on select "Select Technician Akshay Sir [PERSON_NAME] [PERSON_NAME] Manager Om sneha" at bounding box center [246, 425] width 108 height 27
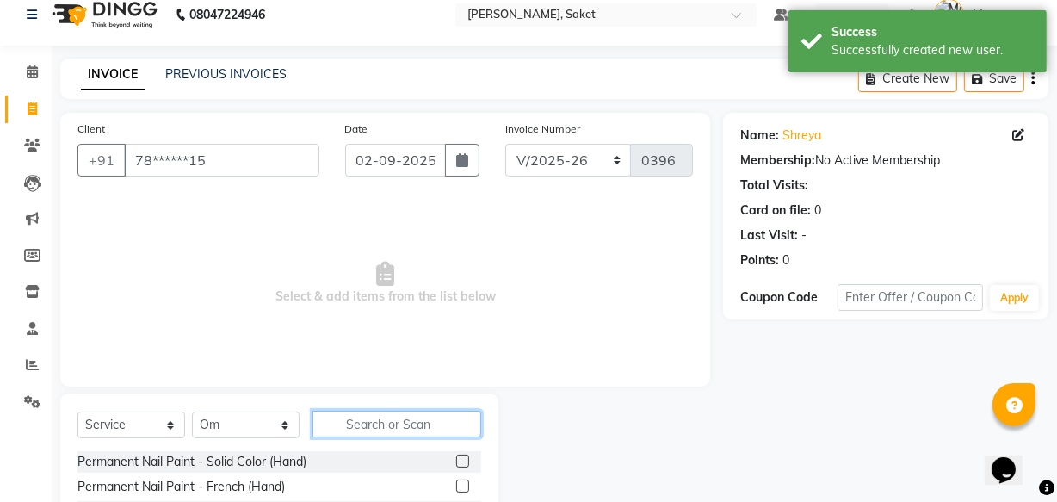
click at [392, 426] on input "text" at bounding box center [396, 423] width 169 height 27
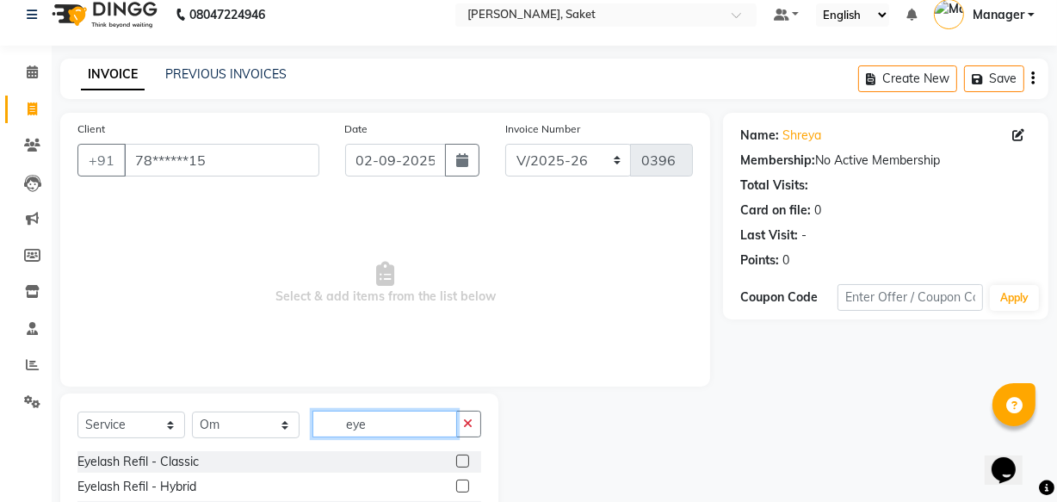
type input "eye"
click at [456, 486] on label at bounding box center [462, 485] width 13 height 13
click at [456, 486] on input "checkbox" at bounding box center [461, 486] width 11 height 11
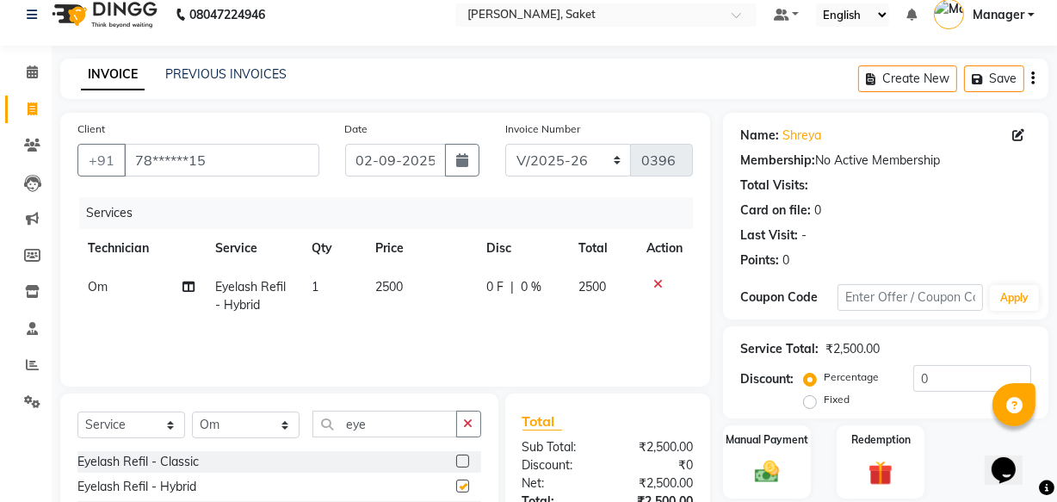
checkbox input "false"
click at [659, 281] on icon at bounding box center [657, 284] width 9 height 12
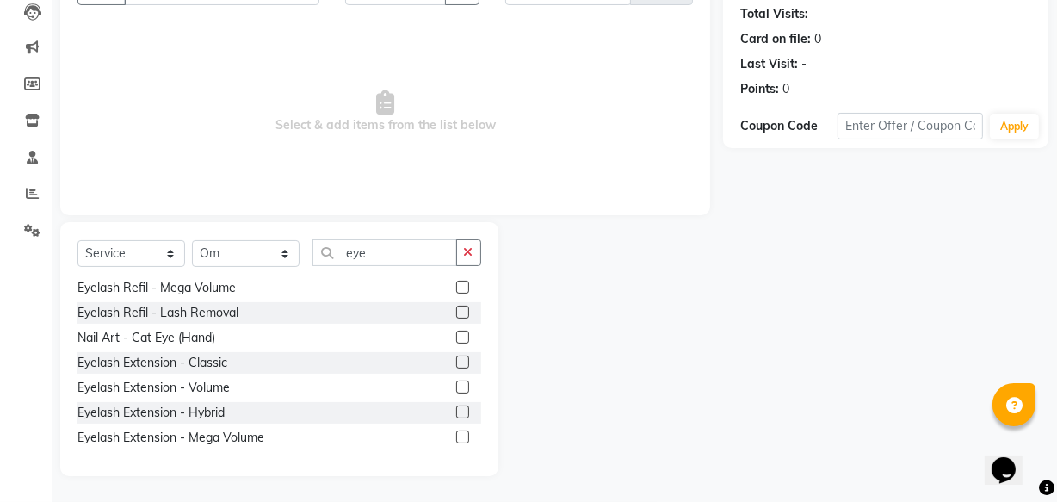
scroll to position [77, 0]
click at [456, 410] on label at bounding box center [462, 411] width 13 height 13
click at [456, 410] on input "checkbox" at bounding box center [461, 412] width 11 height 11
click at [456, 410] on label at bounding box center [462, 411] width 13 height 13
click at [456, 410] on input "checkbox" at bounding box center [461, 412] width 11 height 11
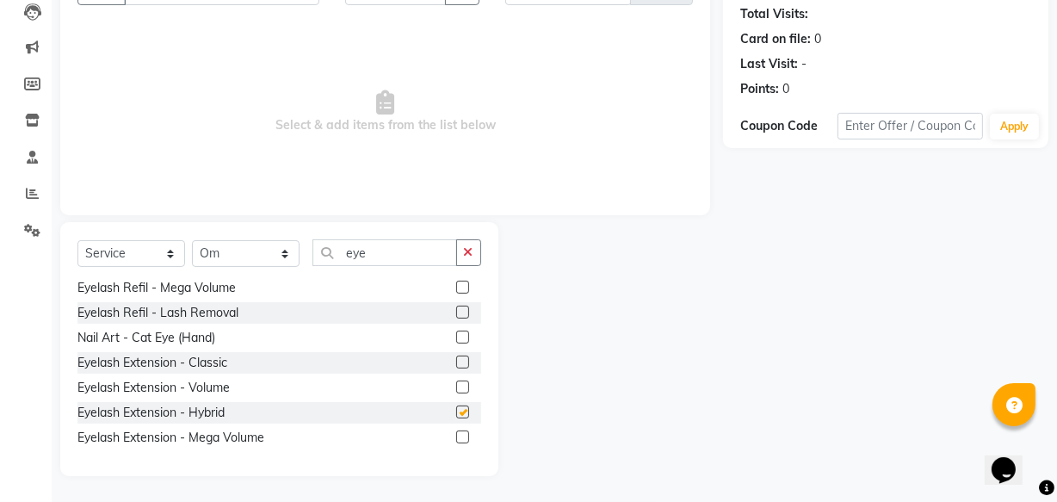
checkbox input "false"
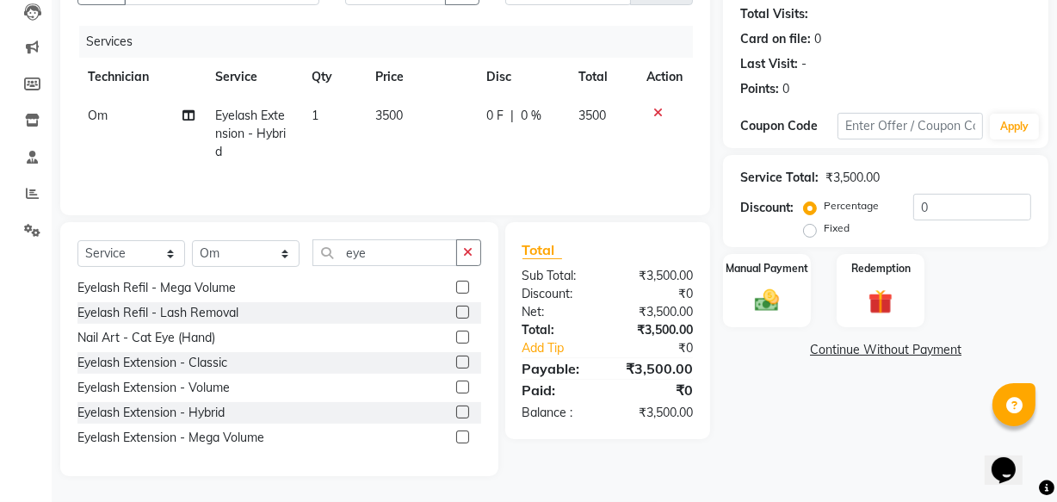
click at [882, 351] on link "Continue Without Payment" at bounding box center [885, 350] width 318 height 18
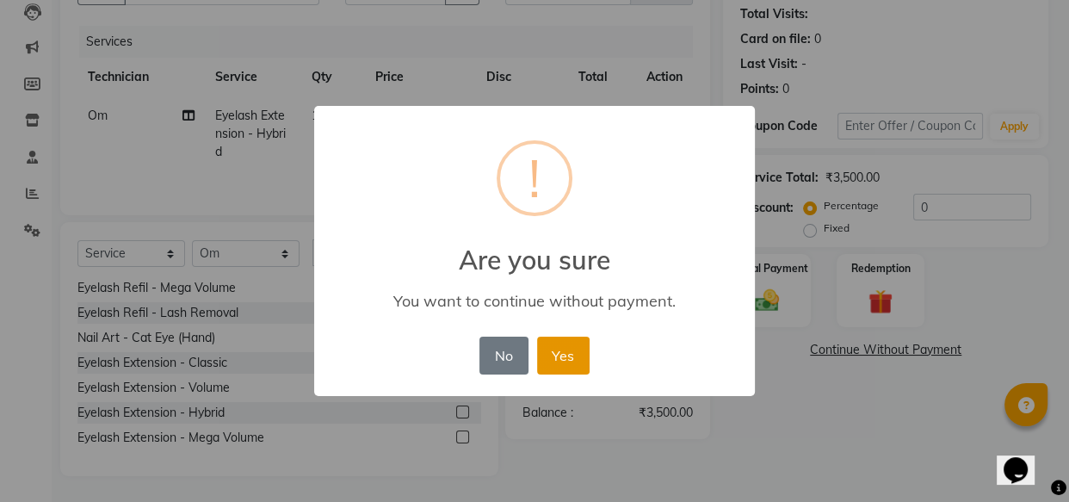
click at [570, 355] on button "Yes" at bounding box center [563, 355] width 52 height 38
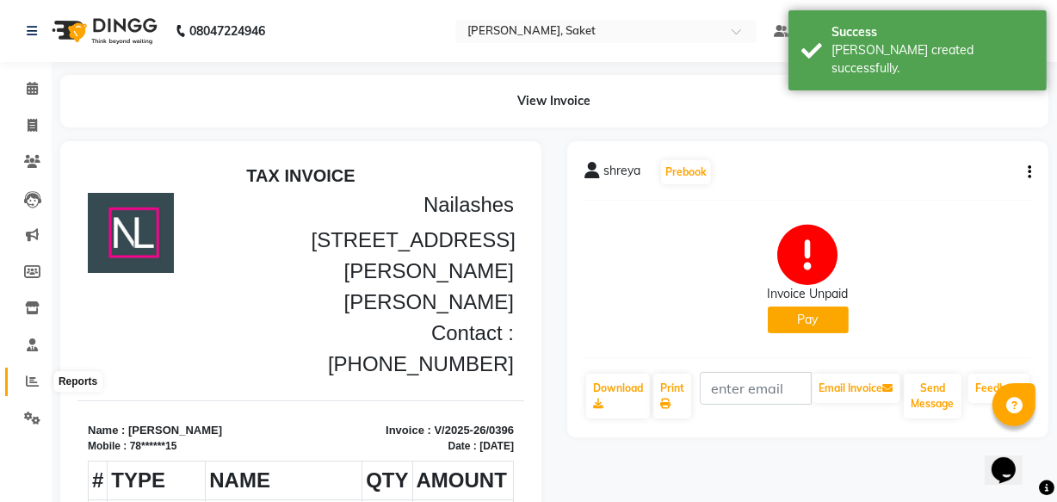
click at [29, 379] on icon at bounding box center [32, 380] width 13 height 13
